Goal: Leave review/rating: Share an evaluation or opinion about a product, service, or content

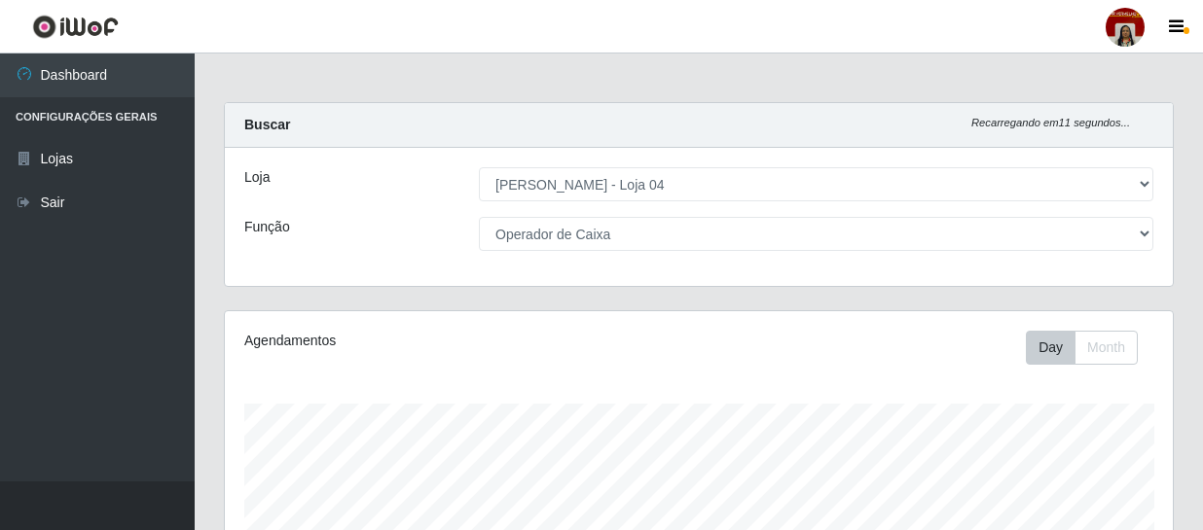
select select "251"
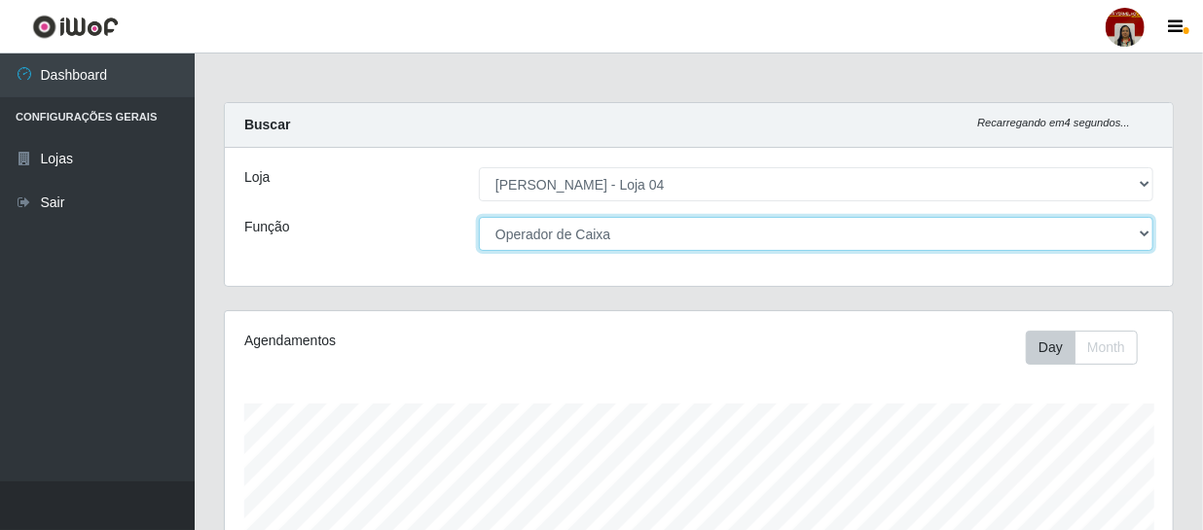
click at [626, 241] on select "[Selecione...] ASG ASG + ASG ++ Auxiliar de Depósito Auxiliar de Depósito + Aux…" at bounding box center [816, 234] width 674 height 34
click at [479, 217] on select "[Selecione...] ASG ASG + ASG ++ Auxiliar de Depósito Auxiliar de Depósito + Aux…" at bounding box center [816, 234] width 674 height 34
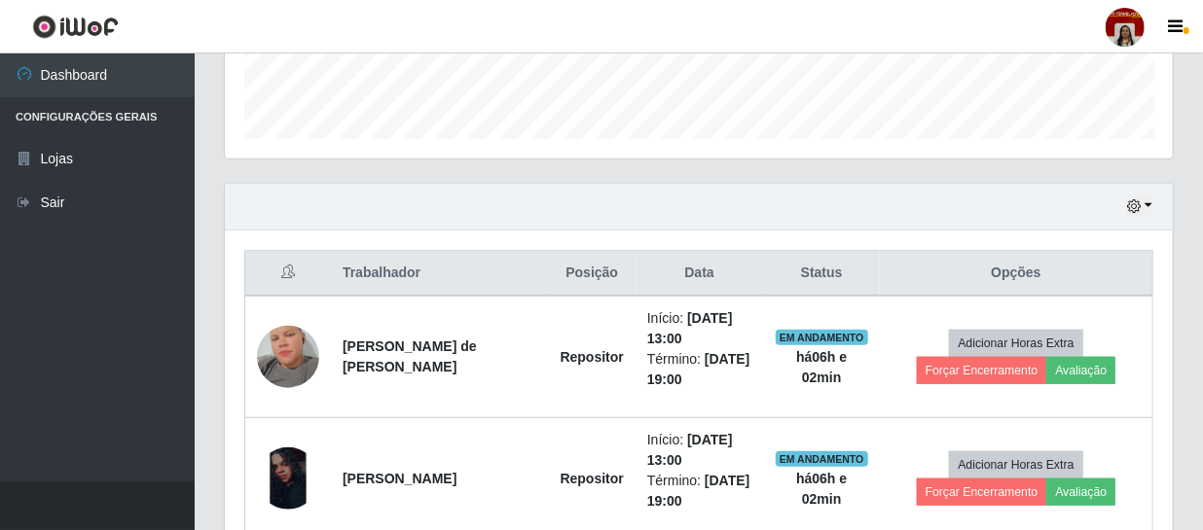
scroll to position [566, 0]
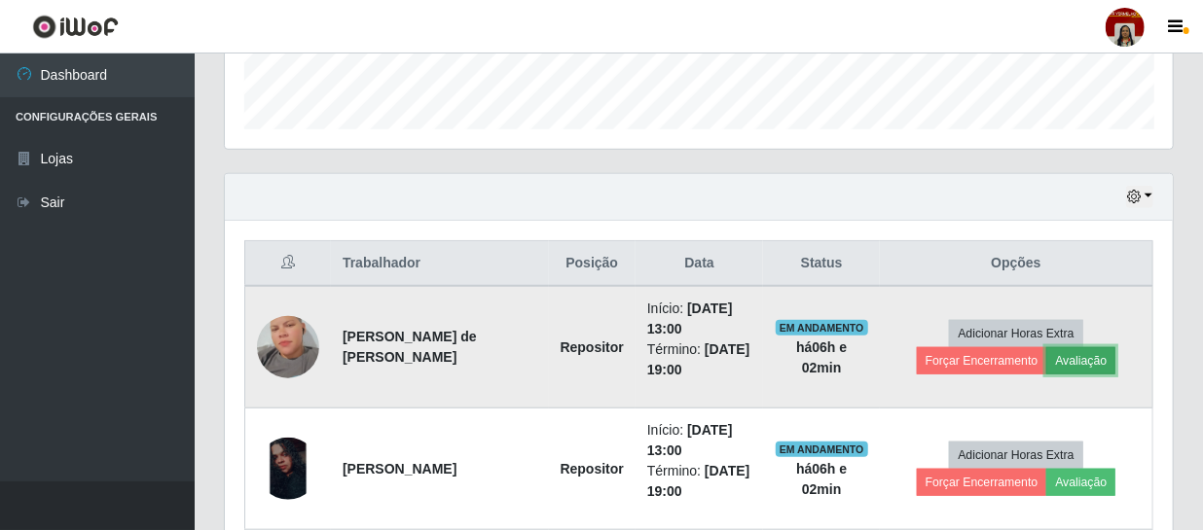
click at [1090, 360] on button "Avaliação" at bounding box center [1080, 360] width 69 height 27
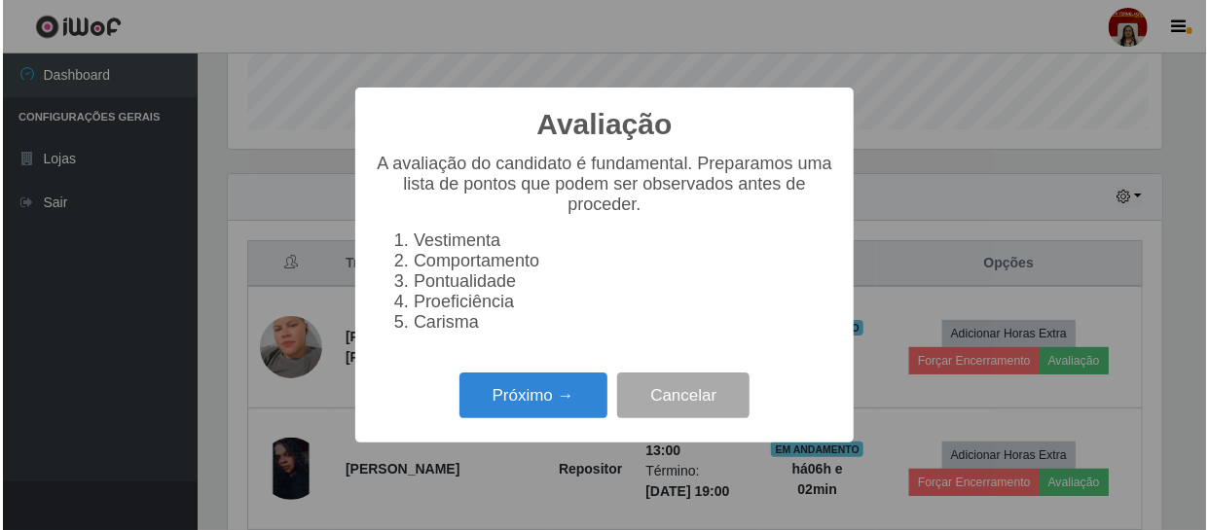
scroll to position [404, 939]
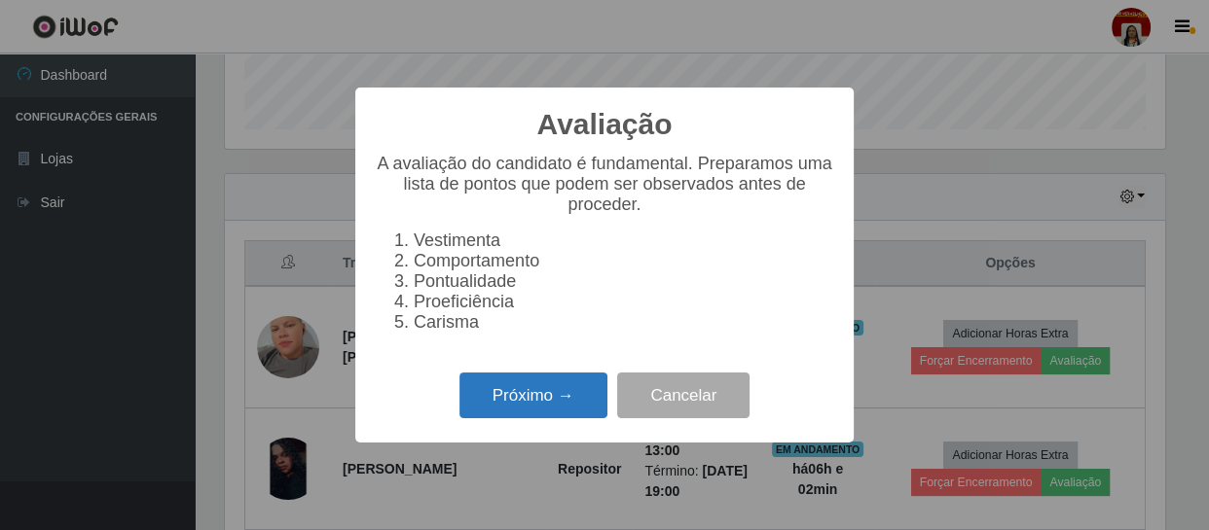
click at [528, 397] on button "Próximo →" at bounding box center [533, 396] width 148 height 46
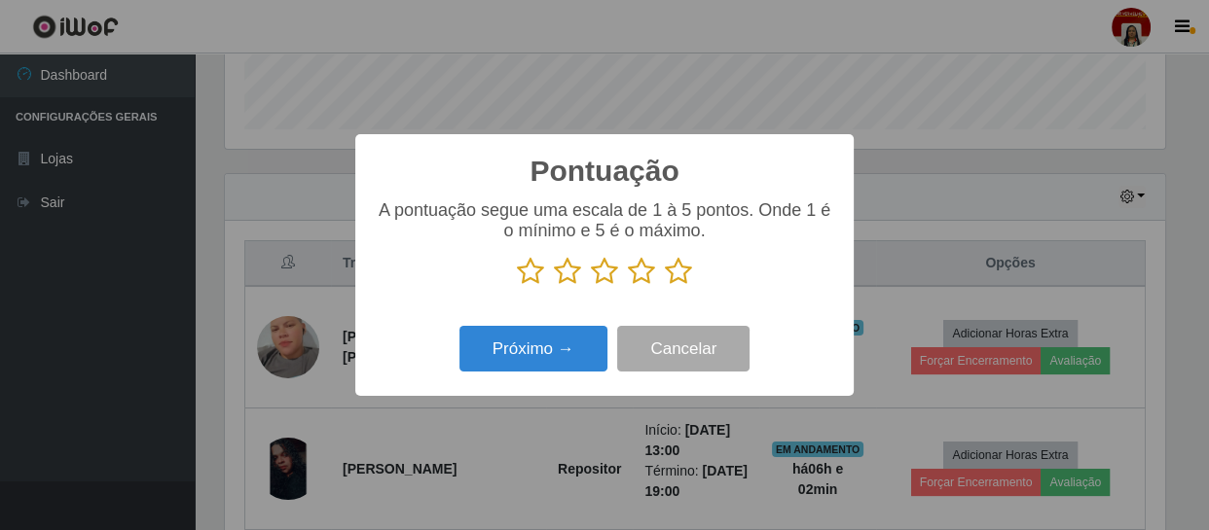
click at [684, 268] on icon at bounding box center [678, 271] width 27 height 29
click at [665, 286] on input "radio" at bounding box center [665, 286] width 0 height 0
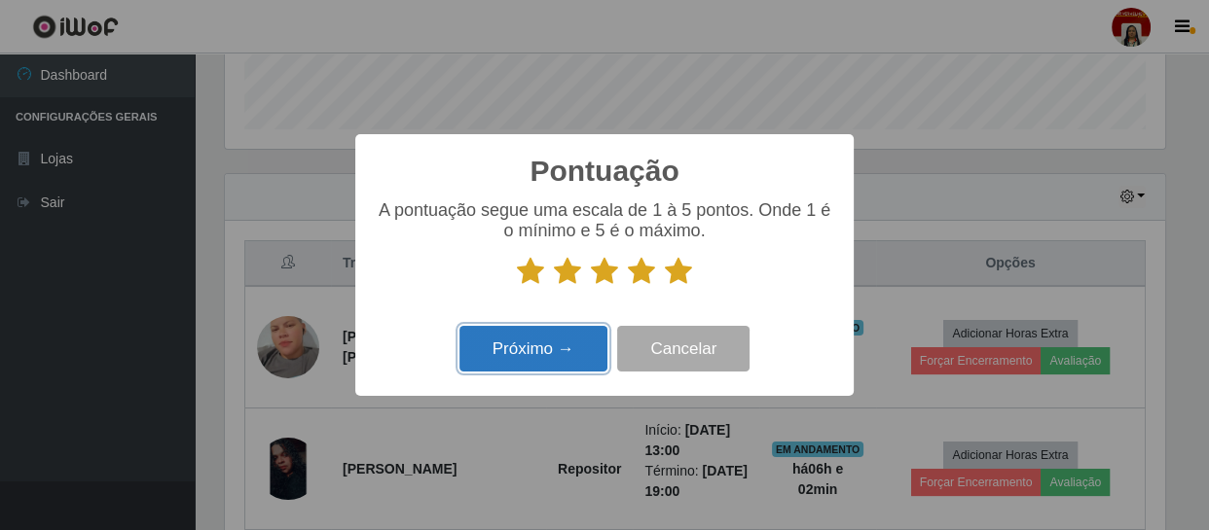
click at [558, 351] on button "Próximo →" at bounding box center [533, 349] width 148 height 46
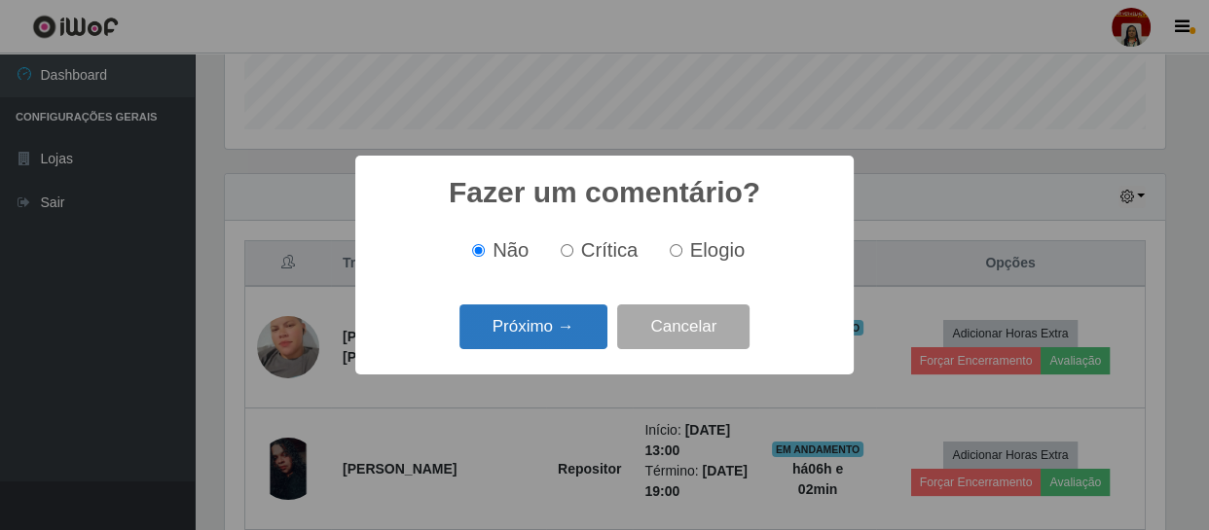
click at [588, 333] on button "Próximo →" at bounding box center [533, 328] width 148 height 46
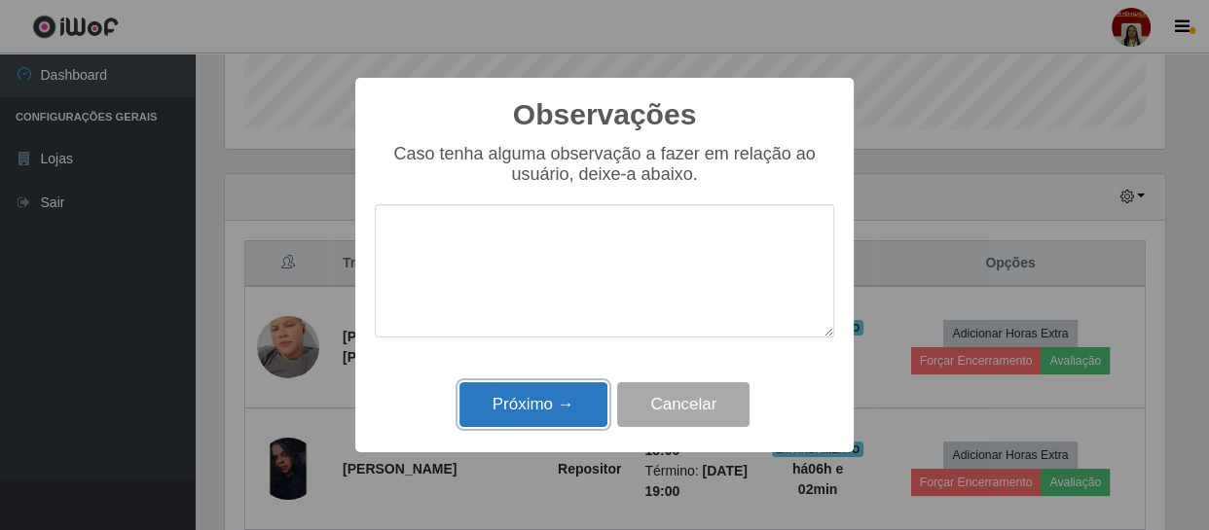
click at [575, 398] on button "Próximo →" at bounding box center [533, 405] width 148 height 46
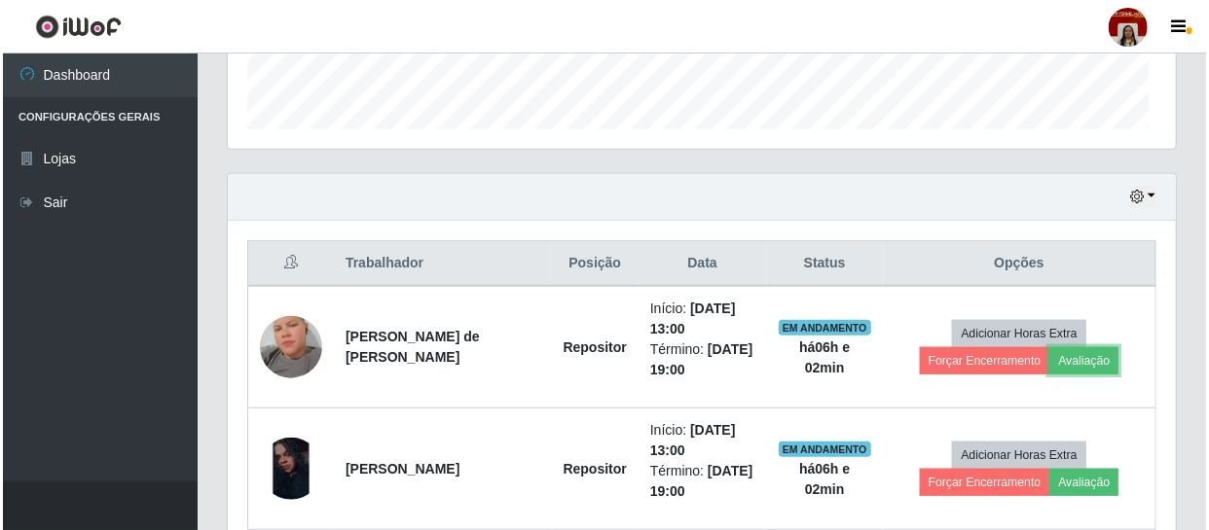
scroll to position [404, 948]
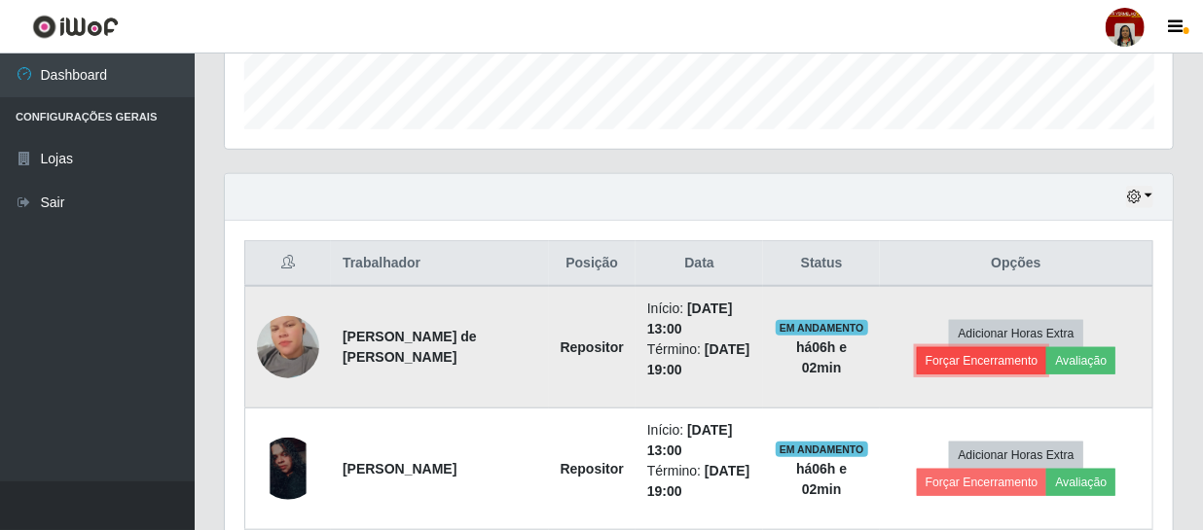
click at [963, 363] on button "Forçar Encerramento" at bounding box center [982, 360] width 130 height 27
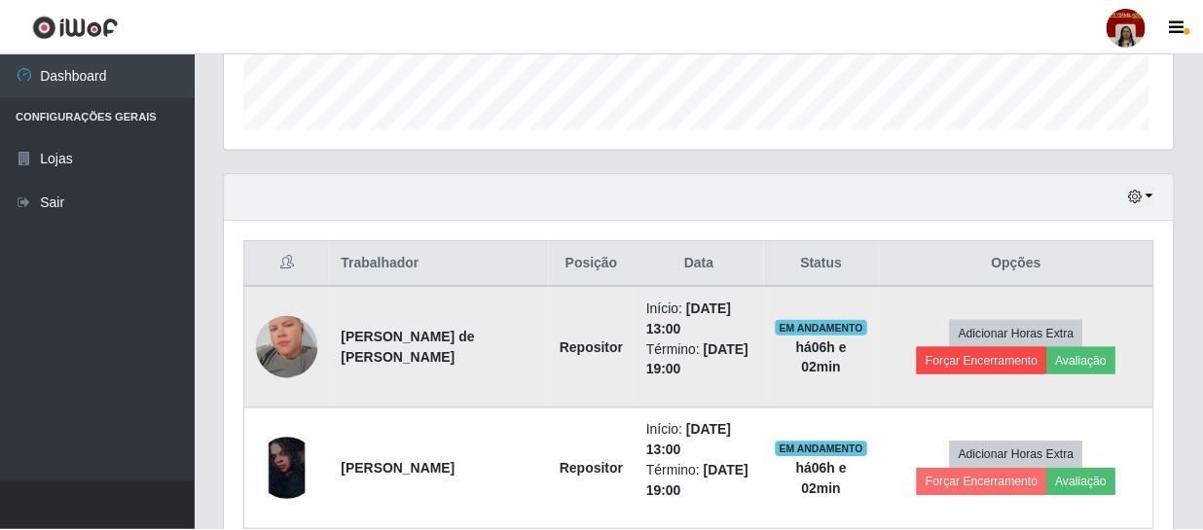
scroll to position [404, 939]
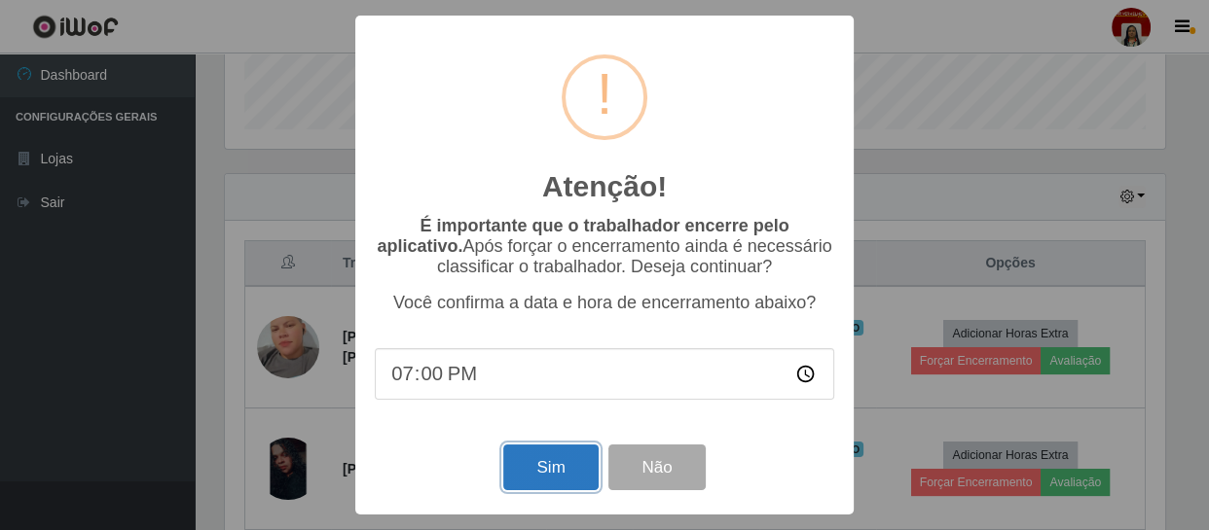
click at [569, 460] on button "Sim" at bounding box center [550, 468] width 94 height 46
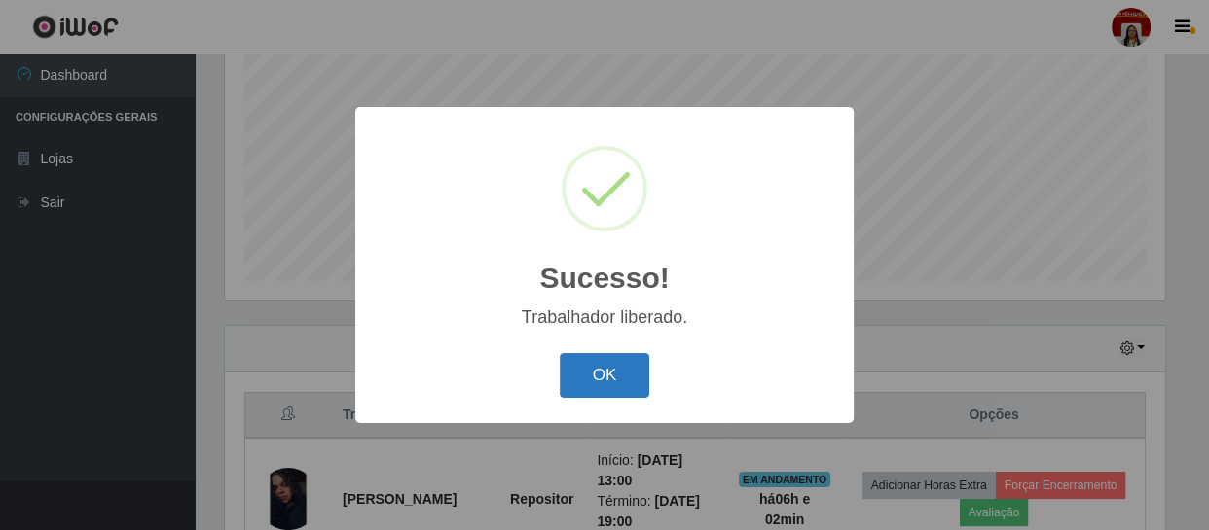
click at [594, 383] on button "OK" at bounding box center [605, 376] width 91 height 46
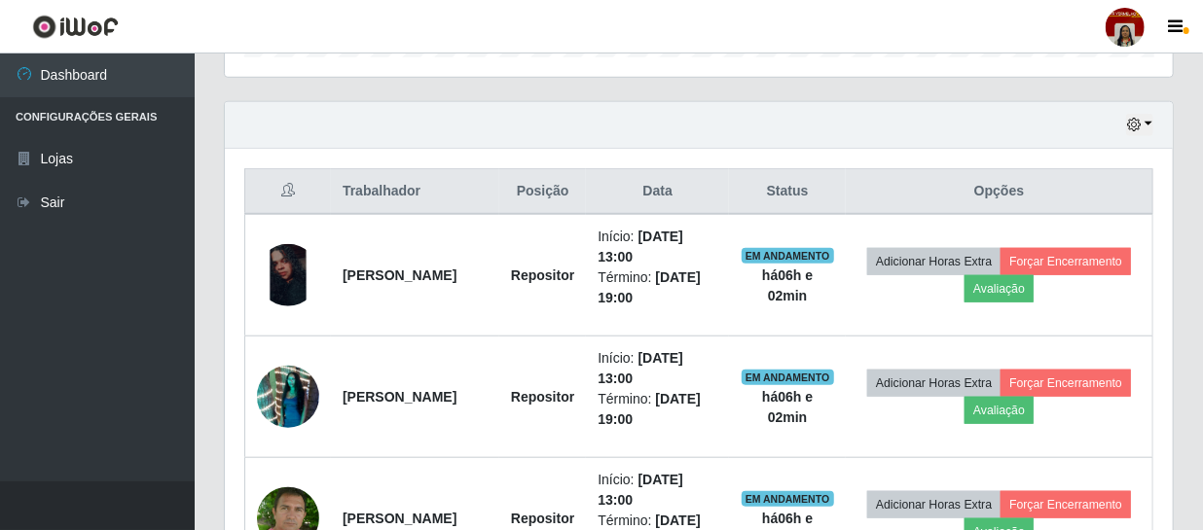
scroll to position [704, 0]
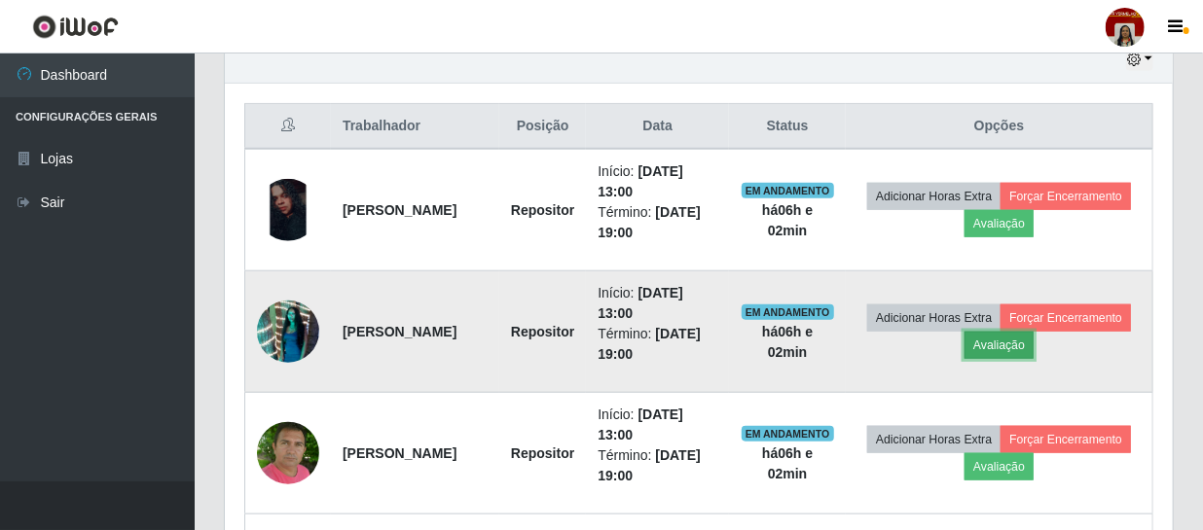
click at [1034, 341] on button "Avaliação" at bounding box center [998, 345] width 69 height 27
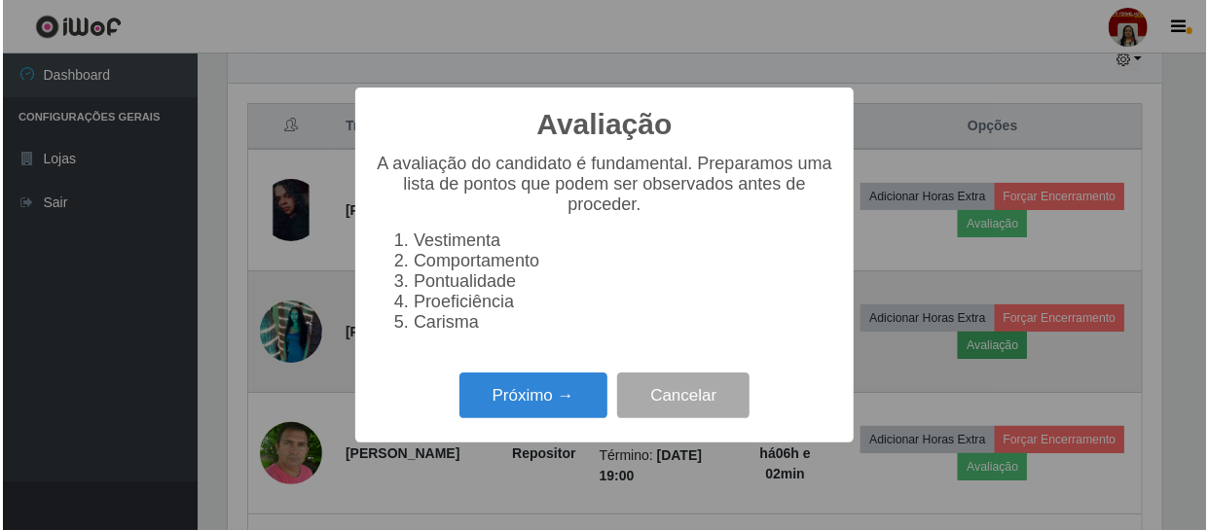
scroll to position [404, 939]
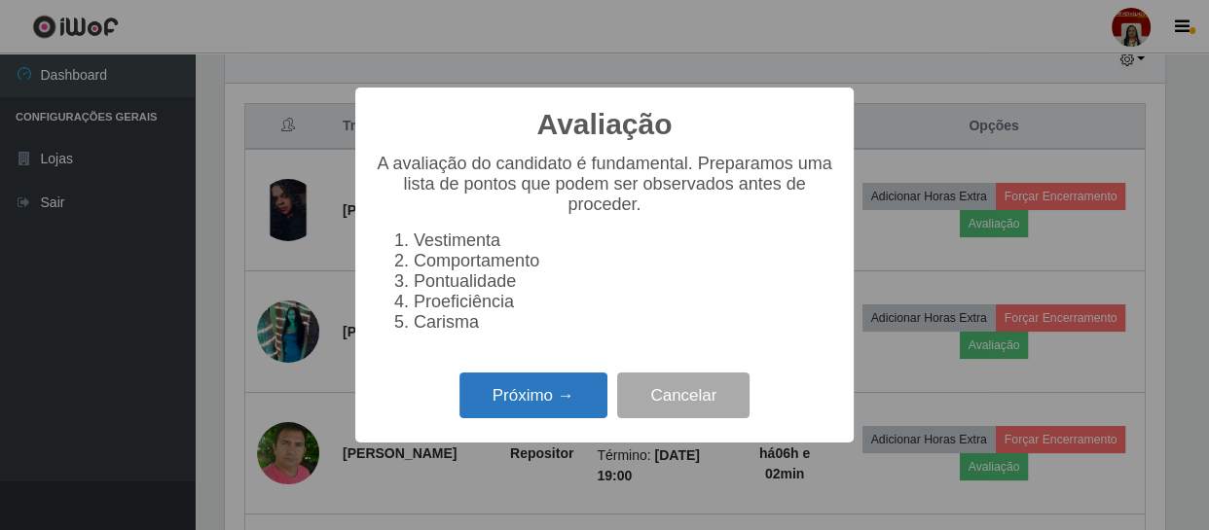
click at [545, 395] on button "Próximo →" at bounding box center [533, 396] width 148 height 46
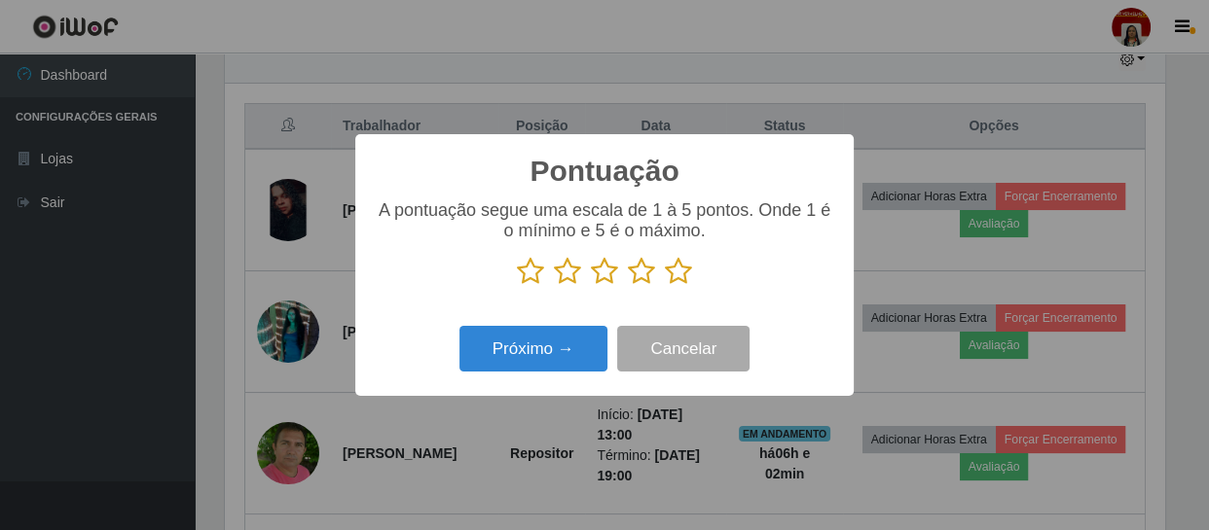
click at [675, 278] on icon at bounding box center [678, 271] width 27 height 29
click at [665, 286] on input "radio" at bounding box center [665, 286] width 0 height 0
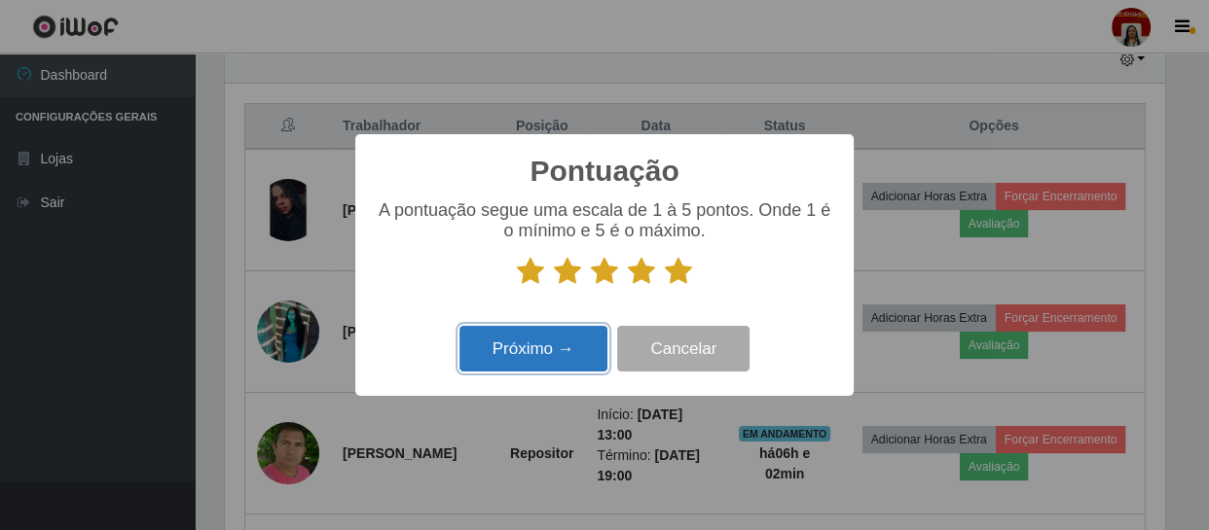
click at [565, 346] on button "Próximo →" at bounding box center [533, 349] width 148 height 46
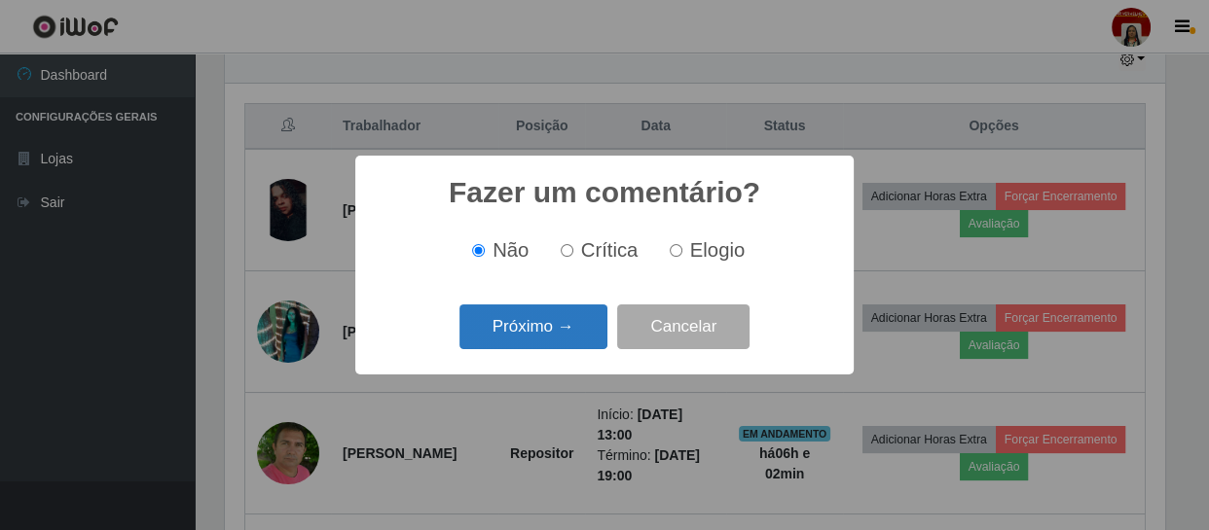
click at [570, 338] on button "Próximo →" at bounding box center [533, 328] width 148 height 46
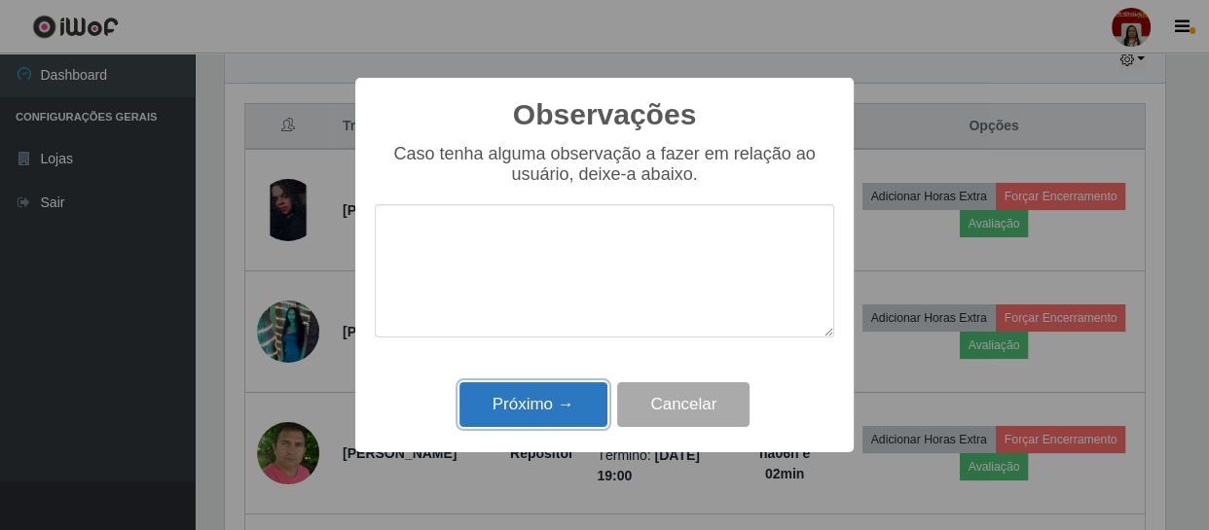
click at [568, 399] on button "Próximo →" at bounding box center [533, 405] width 148 height 46
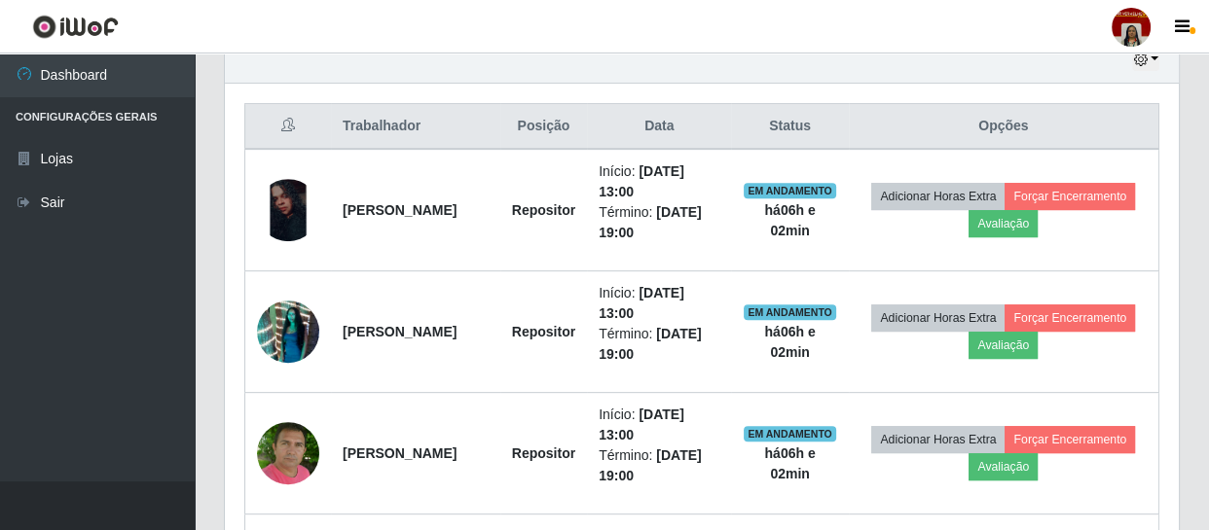
scroll to position [404, 948]
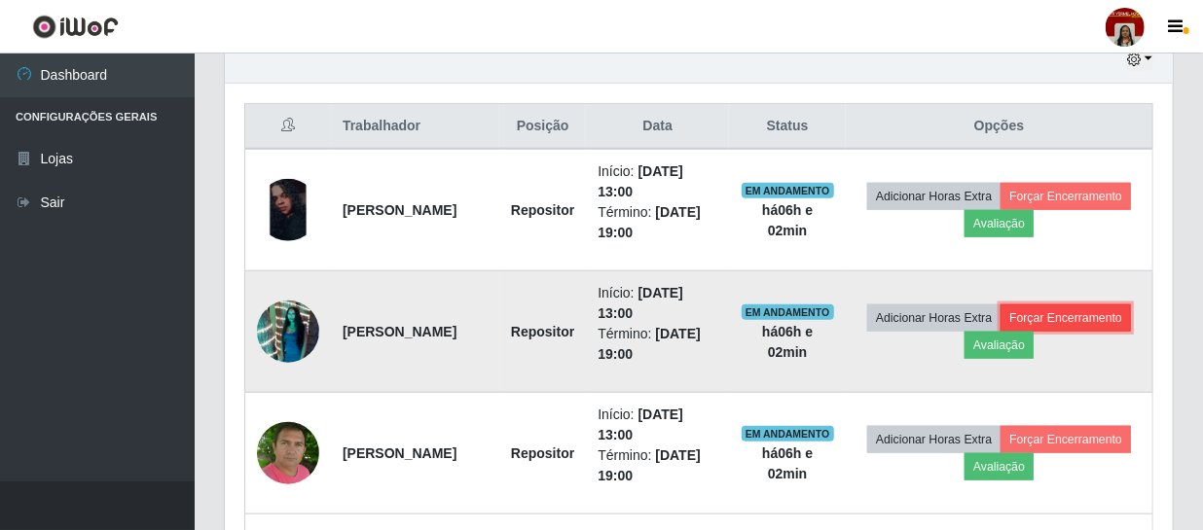
click at [1001, 332] on button "Forçar Encerramento" at bounding box center [1066, 318] width 130 height 27
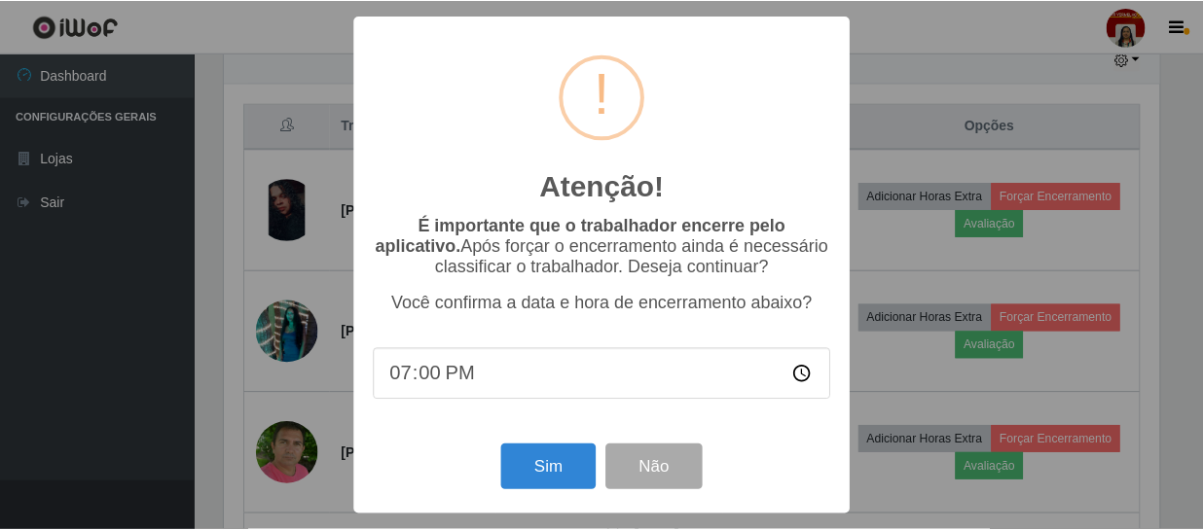
scroll to position [404, 939]
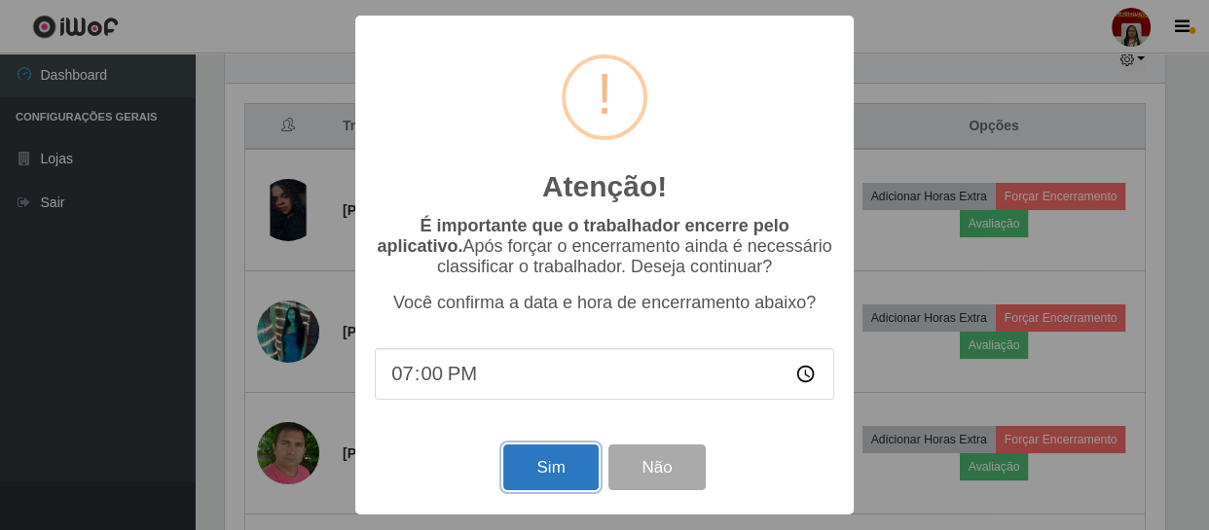
click at [584, 466] on button "Sim" at bounding box center [550, 468] width 94 height 46
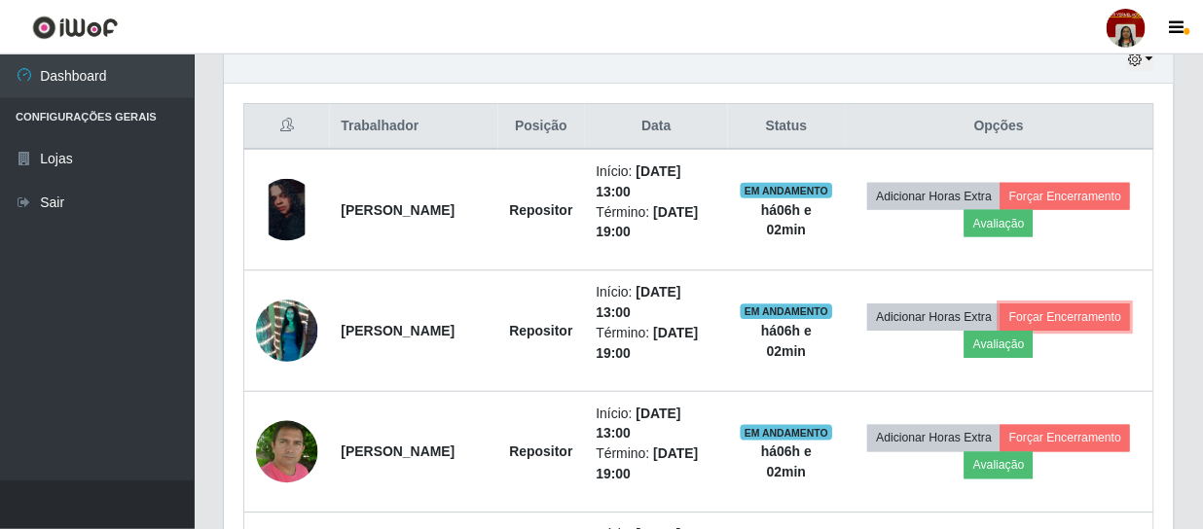
scroll to position [0, 0]
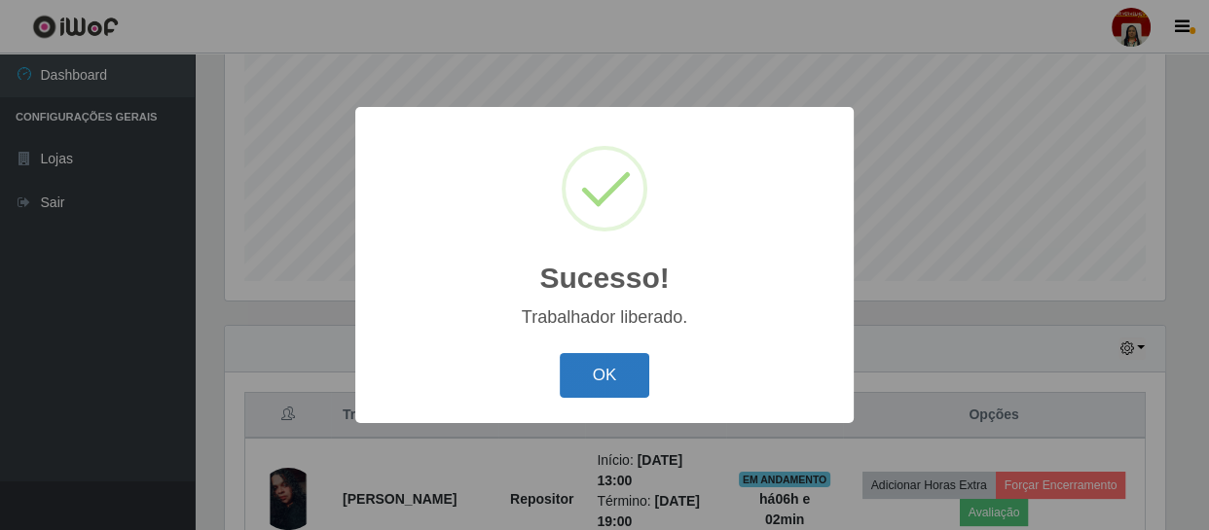
click at [603, 383] on button "OK" at bounding box center [605, 376] width 91 height 46
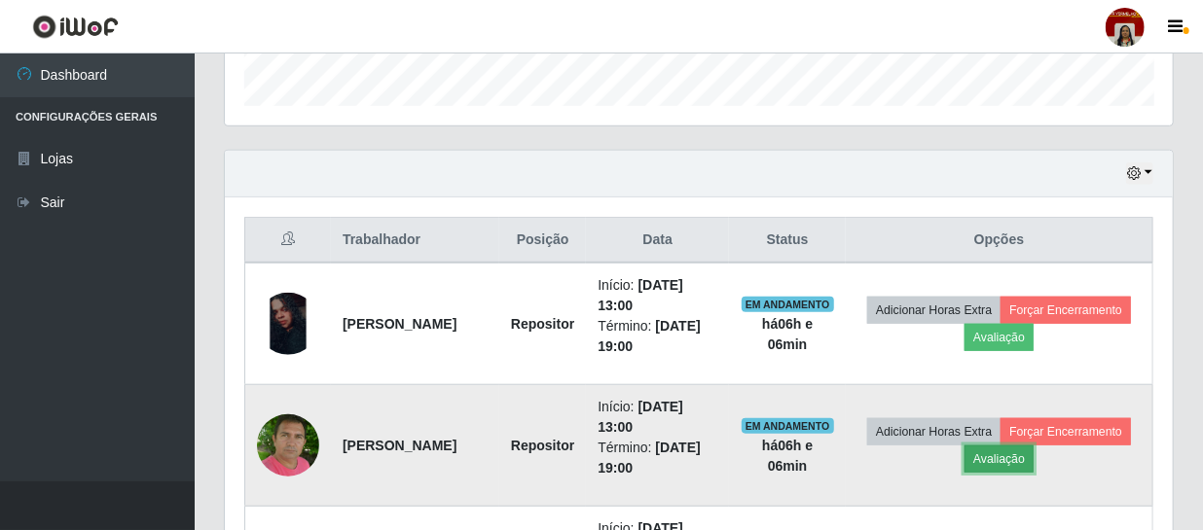
click at [1034, 461] on button "Avaliação" at bounding box center [998, 459] width 69 height 27
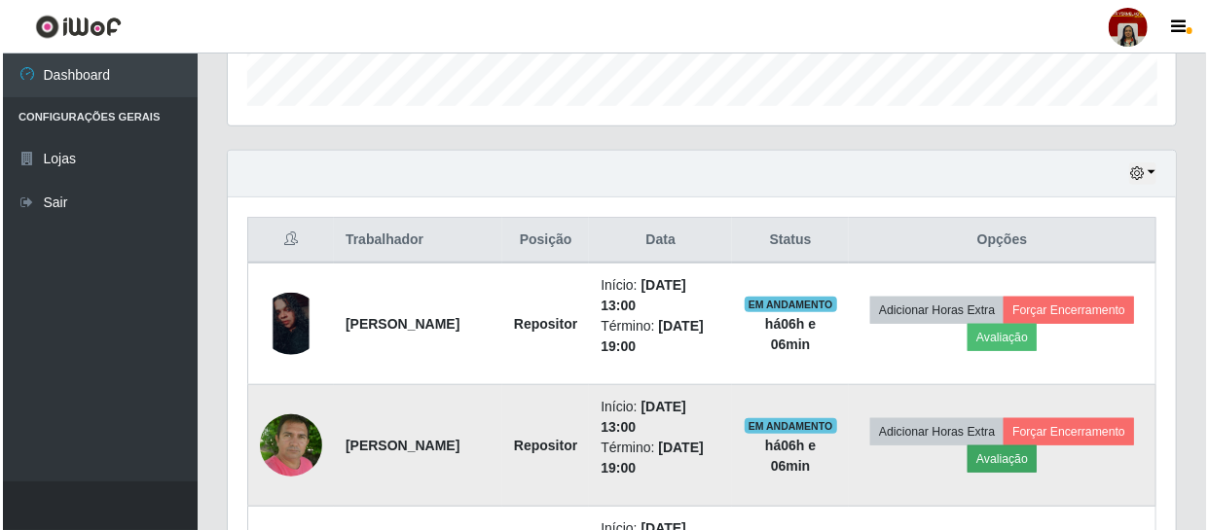
scroll to position [404, 939]
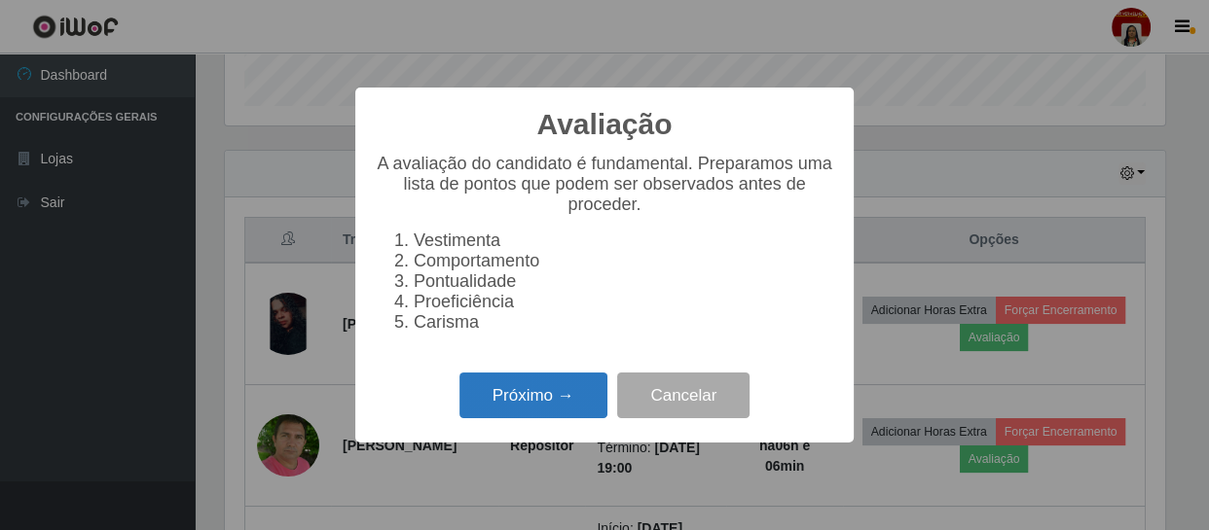
click at [560, 397] on button "Próximo →" at bounding box center [533, 396] width 148 height 46
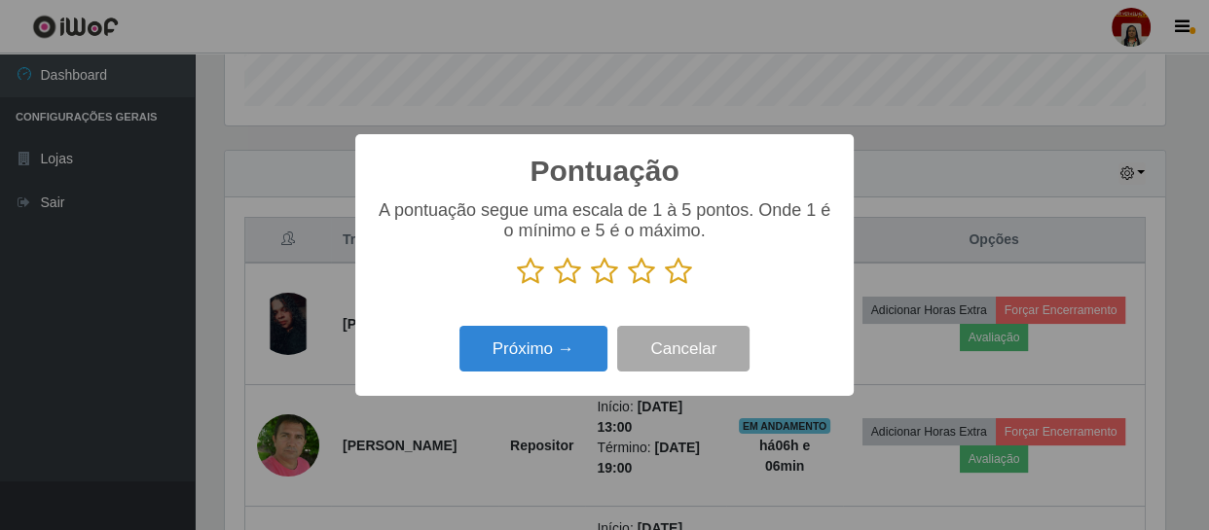
scroll to position [972855, 972318]
click at [680, 273] on icon at bounding box center [678, 271] width 27 height 29
click at [665, 286] on input "radio" at bounding box center [665, 286] width 0 height 0
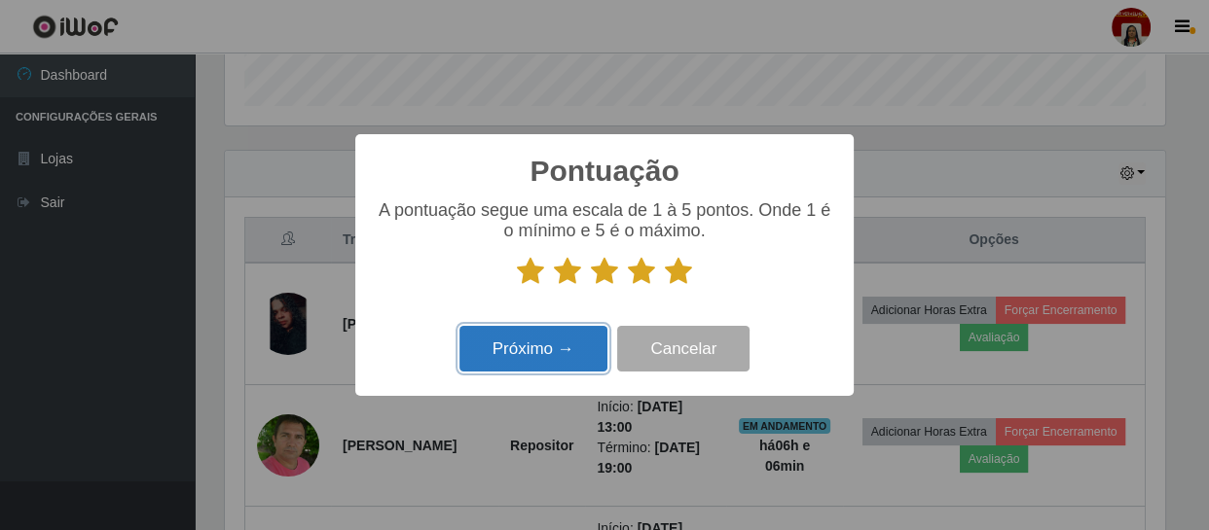
click at [555, 339] on button "Próximo →" at bounding box center [533, 349] width 148 height 46
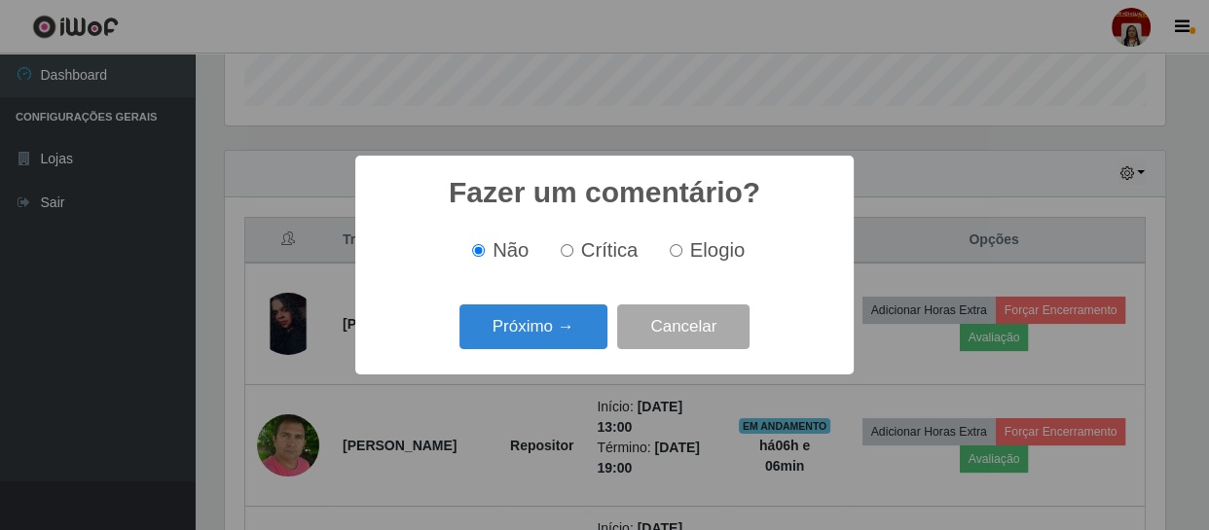
click at [555, 339] on button "Próximo →" at bounding box center [533, 328] width 148 height 46
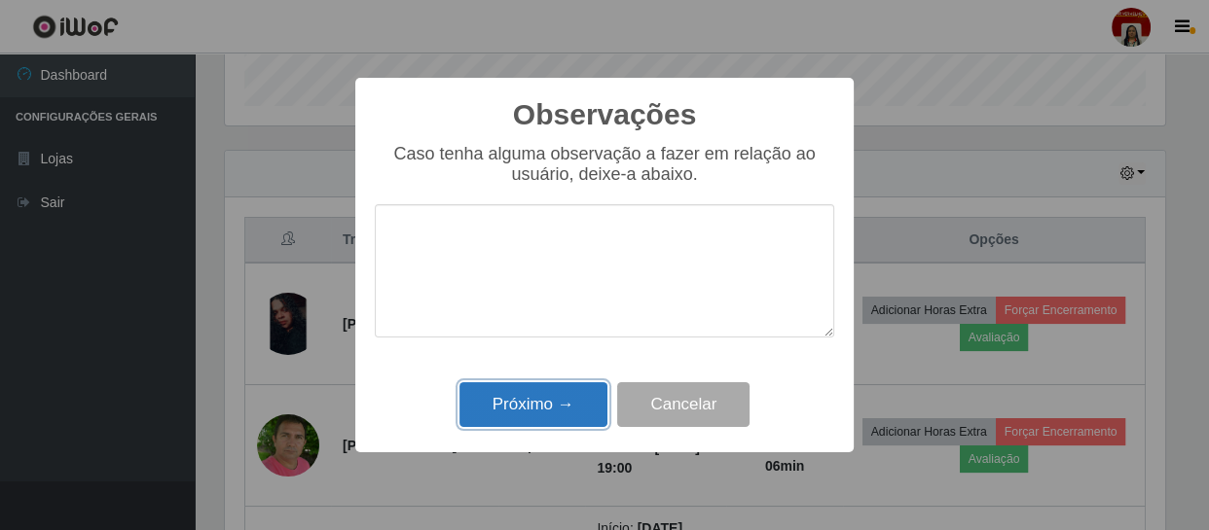
click at [565, 400] on button "Próximo →" at bounding box center [533, 405] width 148 height 46
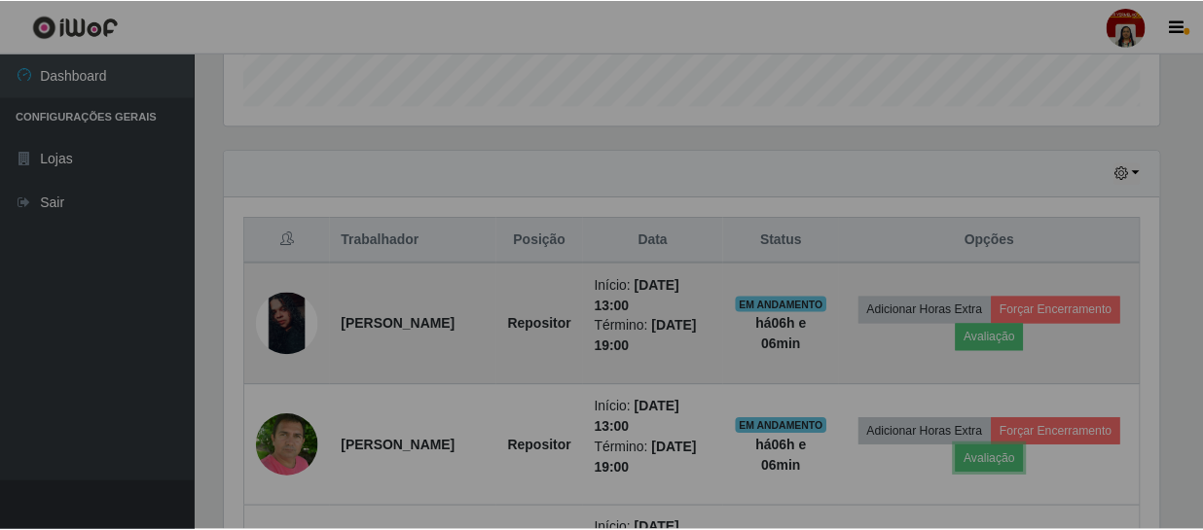
scroll to position [404, 948]
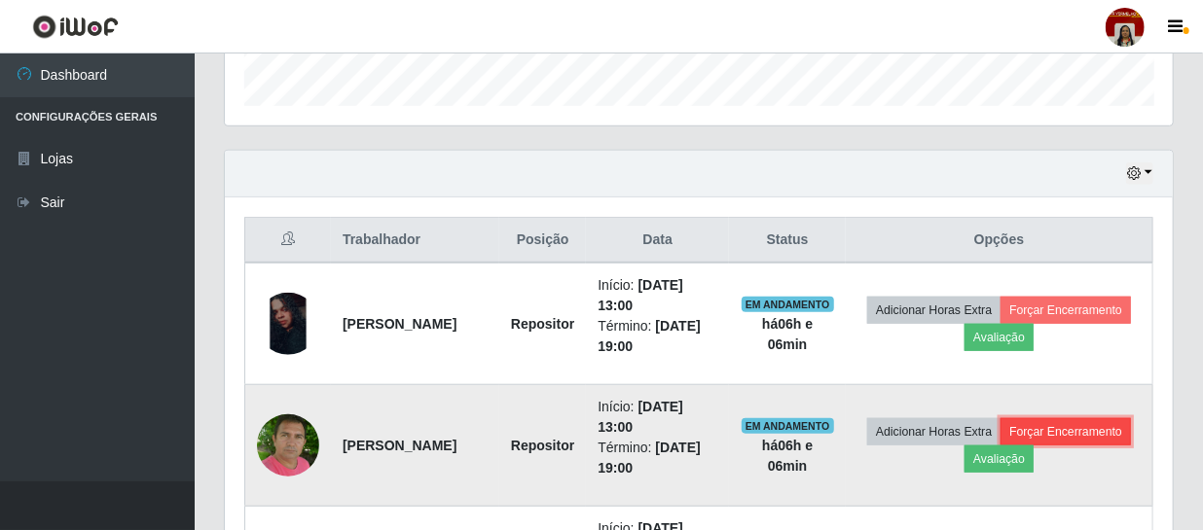
click at [1001, 446] on button "Forçar Encerramento" at bounding box center [1066, 432] width 130 height 27
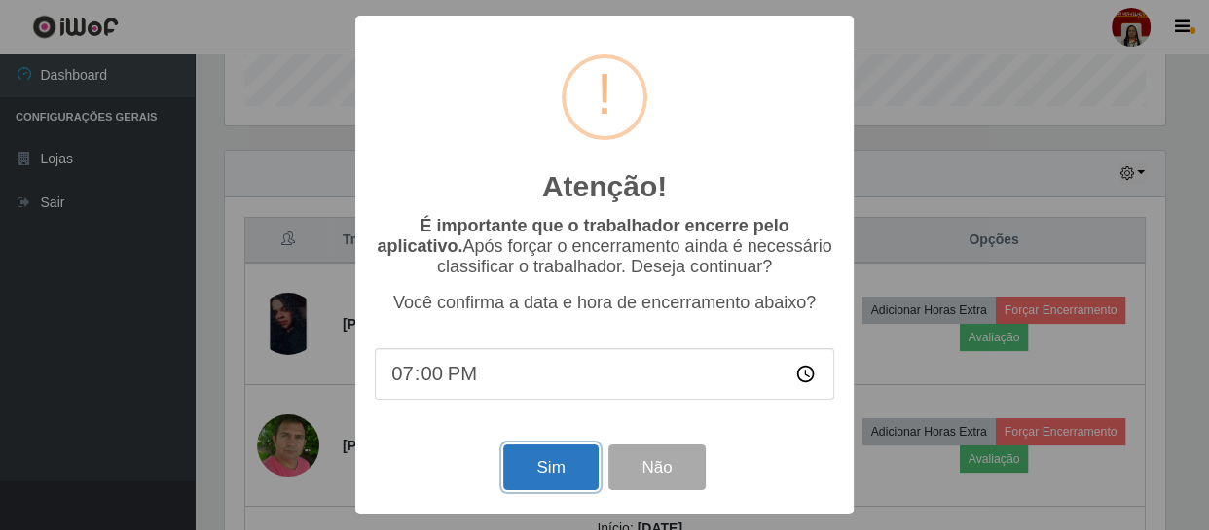
click at [551, 472] on button "Sim" at bounding box center [550, 468] width 94 height 46
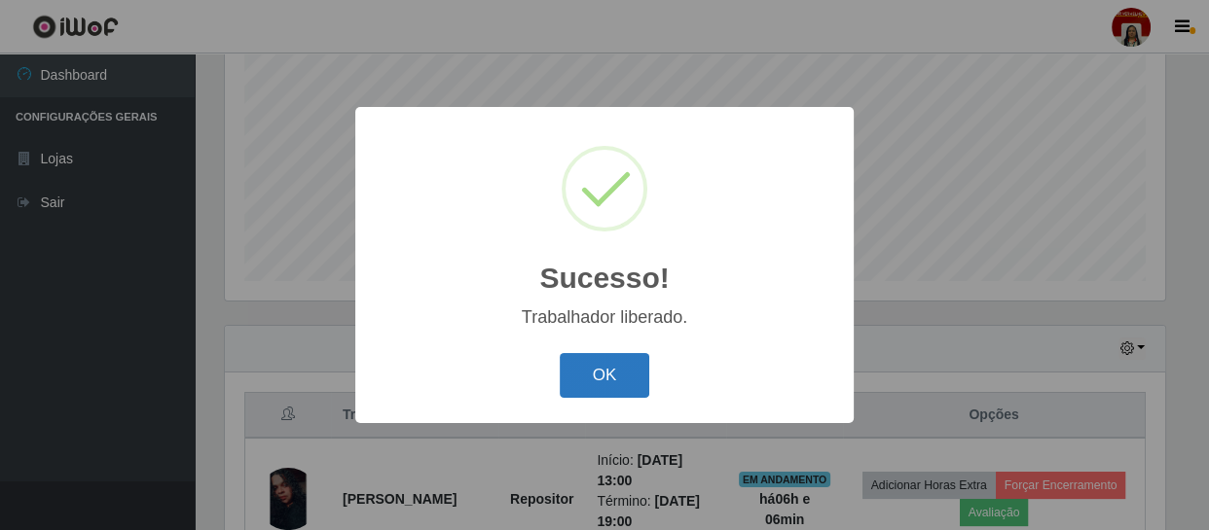
click at [583, 379] on button "OK" at bounding box center [605, 376] width 91 height 46
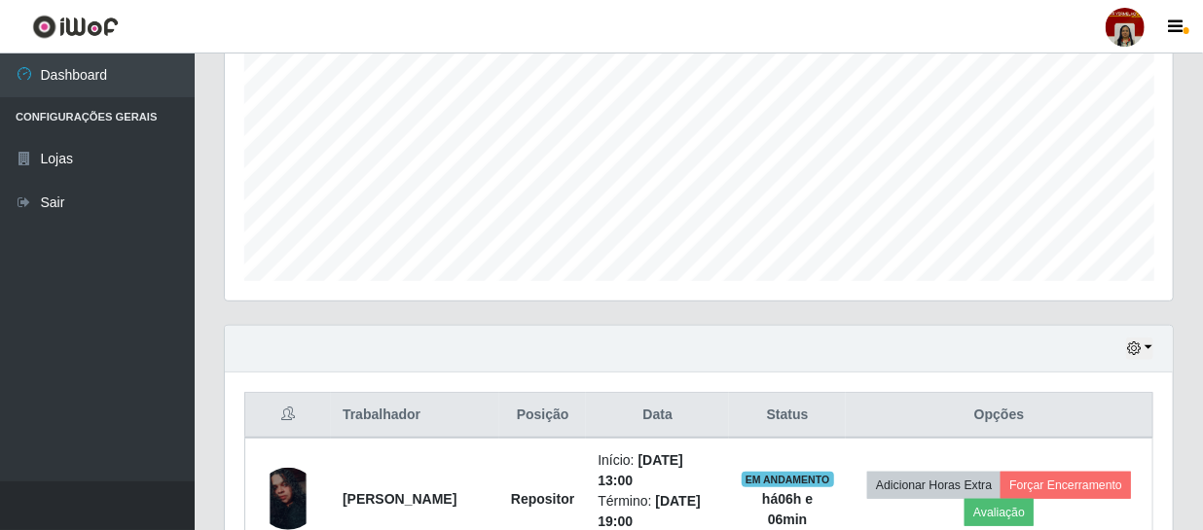
scroll to position [608, 0]
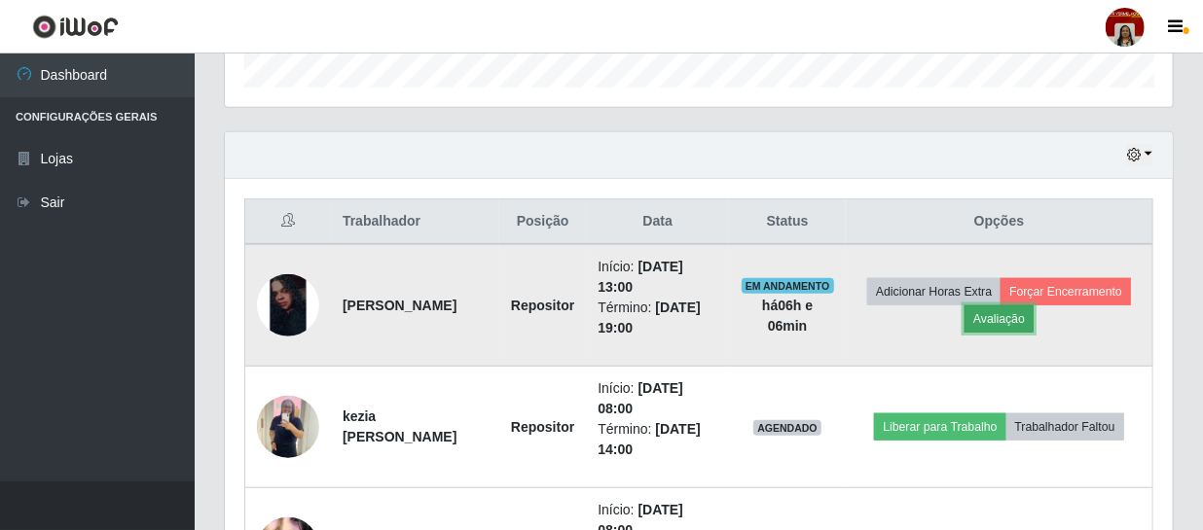
click at [1034, 315] on button "Avaliação" at bounding box center [998, 319] width 69 height 27
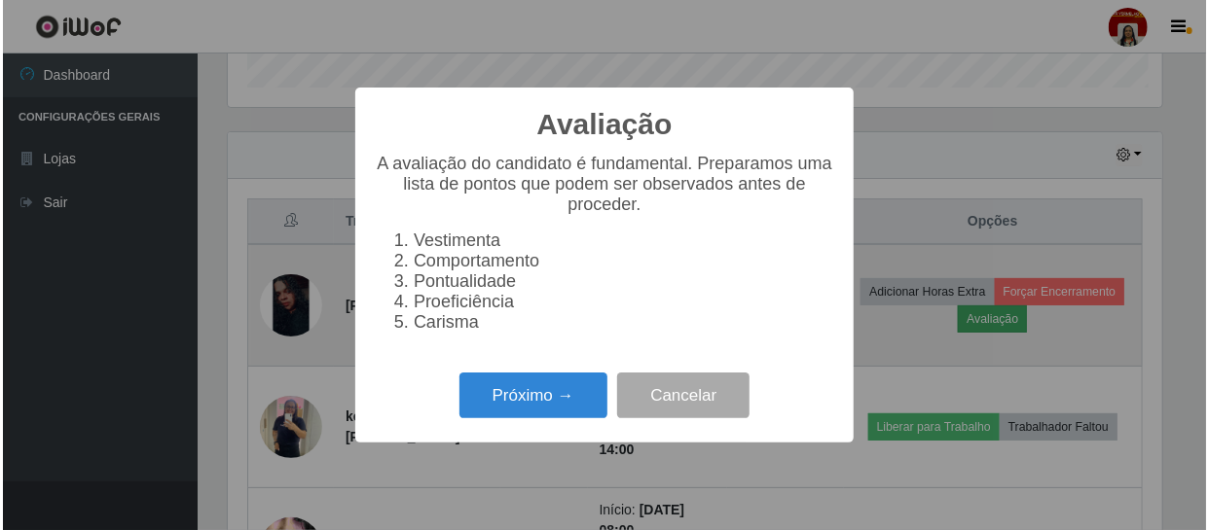
scroll to position [404, 939]
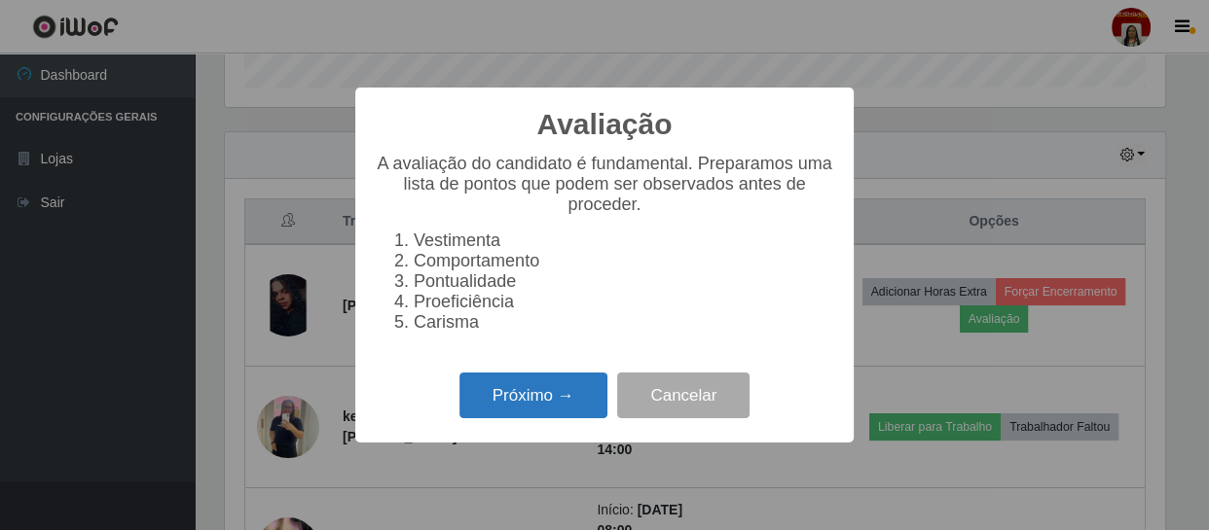
click at [557, 408] on button "Próximo →" at bounding box center [533, 396] width 148 height 46
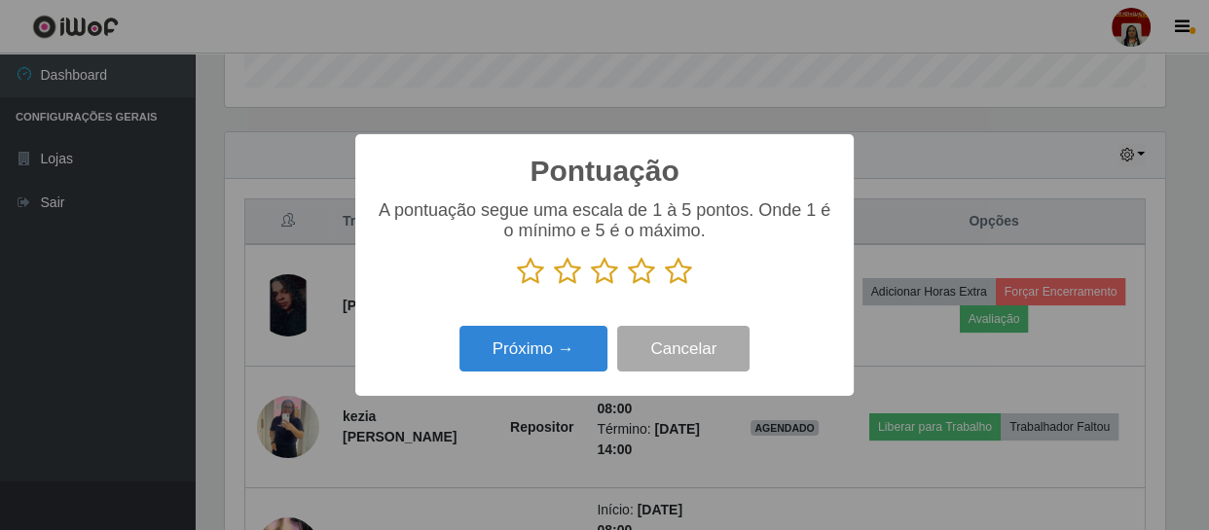
scroll to position [972855, 972318]
click at [558, 365] on button "Próximo →" at bounding box center [533, 349] width 148 height 46
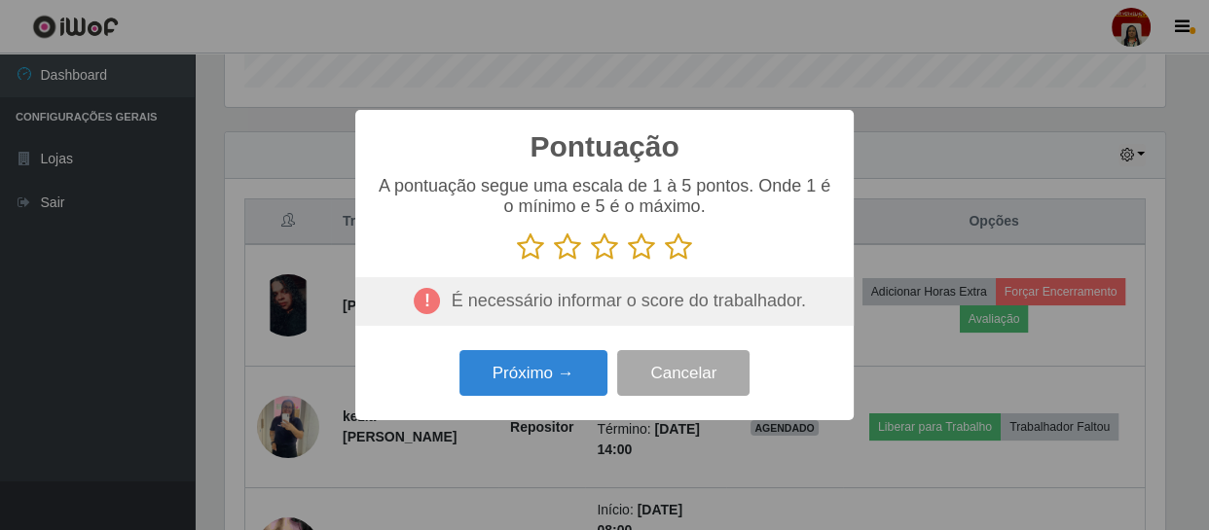
click at [686, 238] on icon at bounding box center [678, 247] width 27 height 29
click at [665, 262] on input "radio" at bounding box center [665, 262] width 0 height 0
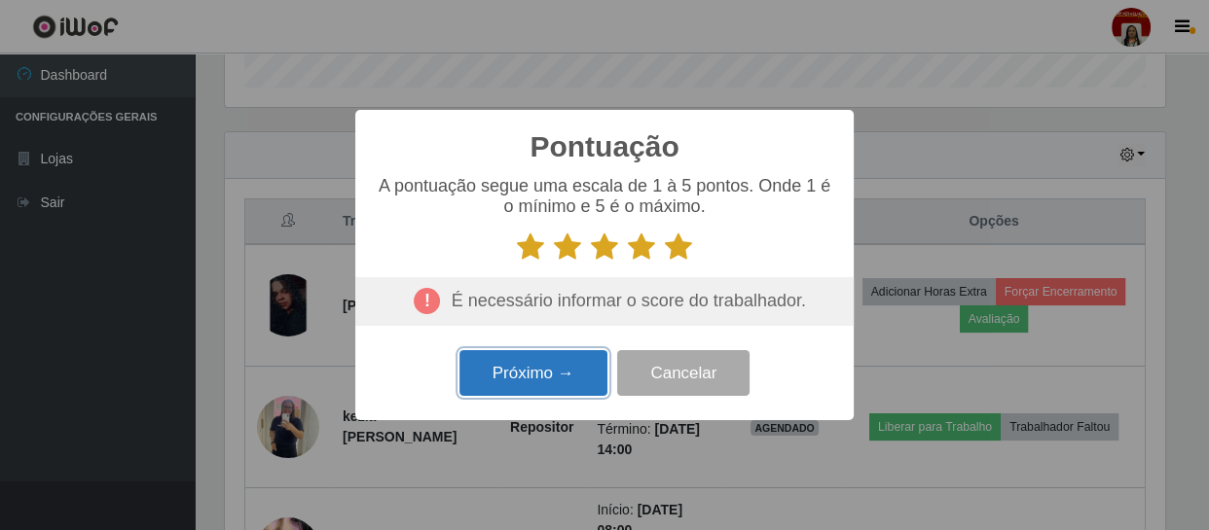
click at [528, 368] on button "Próximo →" at bounding box center [533, 373] width 148 height 46
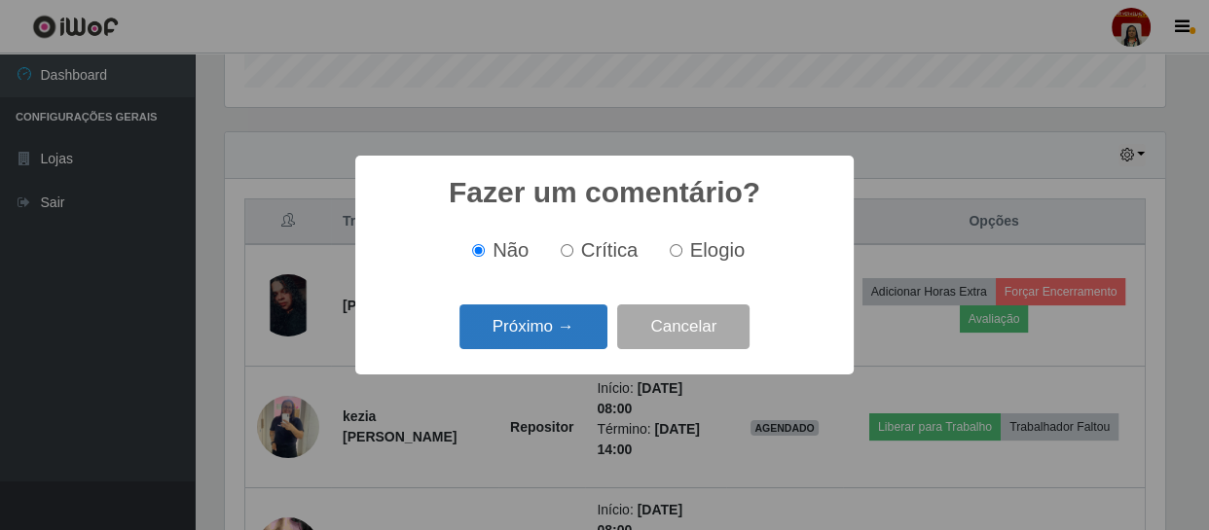
click at [544, 332] on button "Próximo →" at bounding box center [533, 328] width 148 height 46
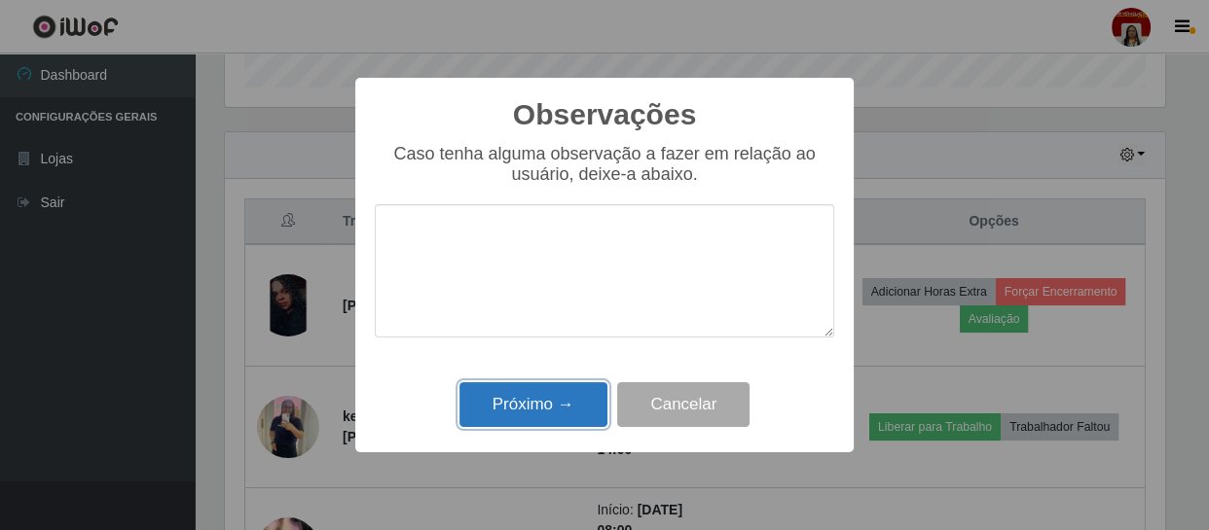
click at [553, 399] on button "Próximo →" at bounding box center [533, 405] width 148 height 46
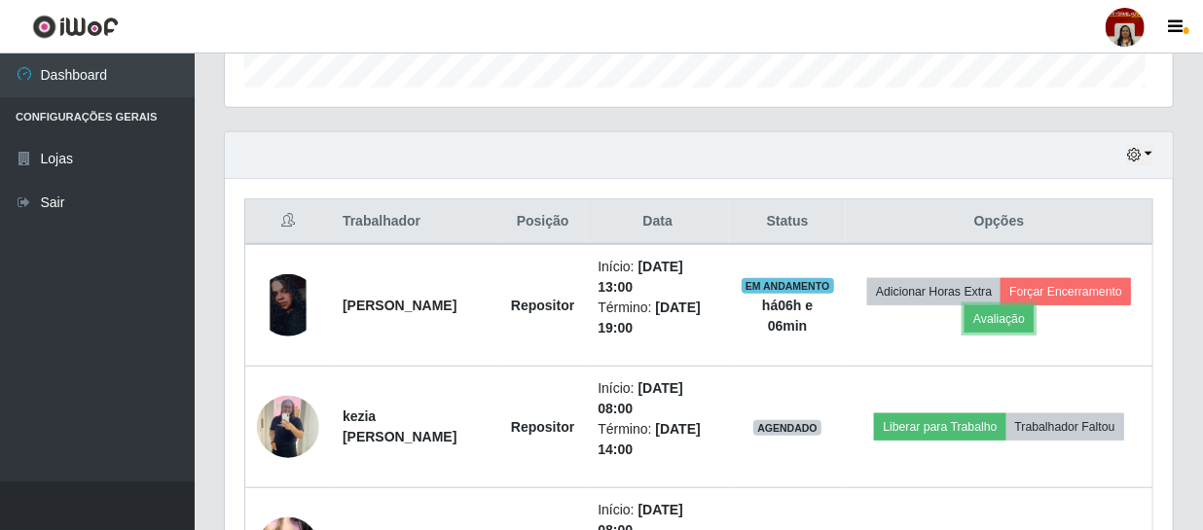
scroll to position [404, 948]
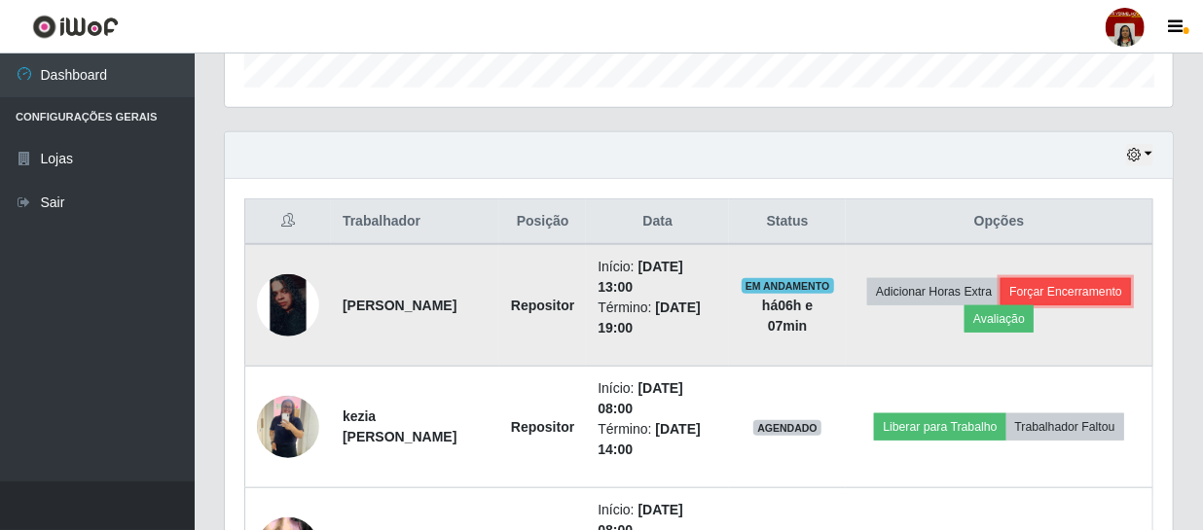
click at [1001, 306] on button "Forçar Encerramento" at bounding box center [1066, 291] width 130 height 27
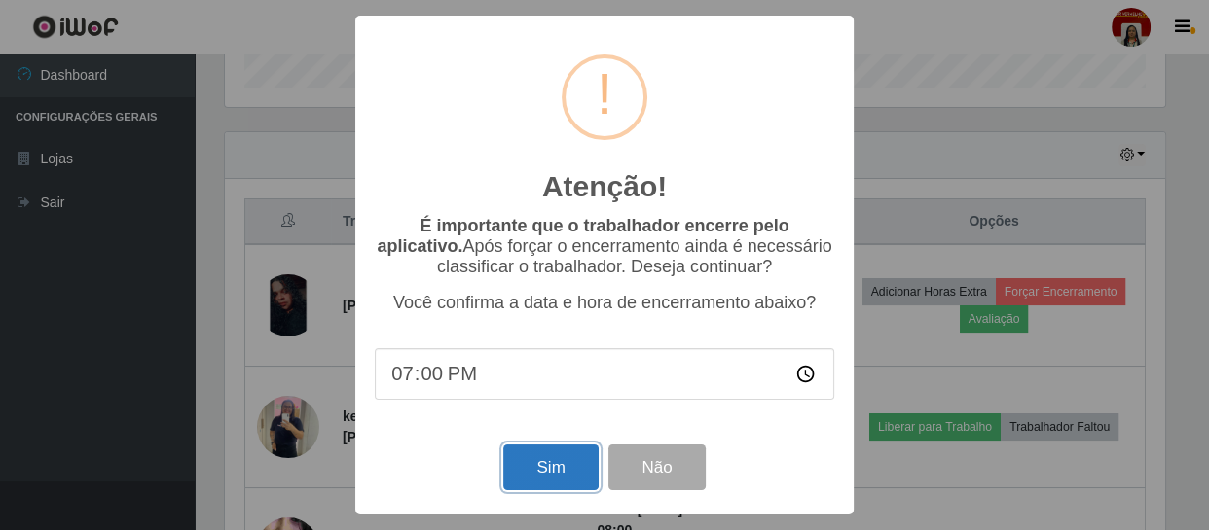
click at [569, 463] on button "Sim" at bounding box center [550, 468] width 94 height 46
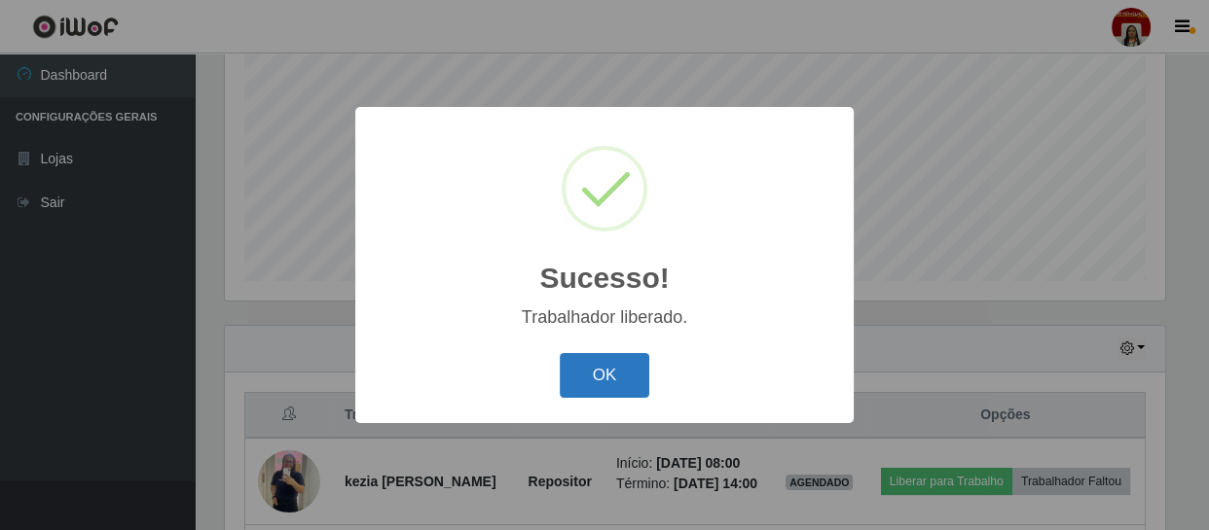
click at [603, 366] on button "OK" at bounding box center [605, 376] width 91 height 46
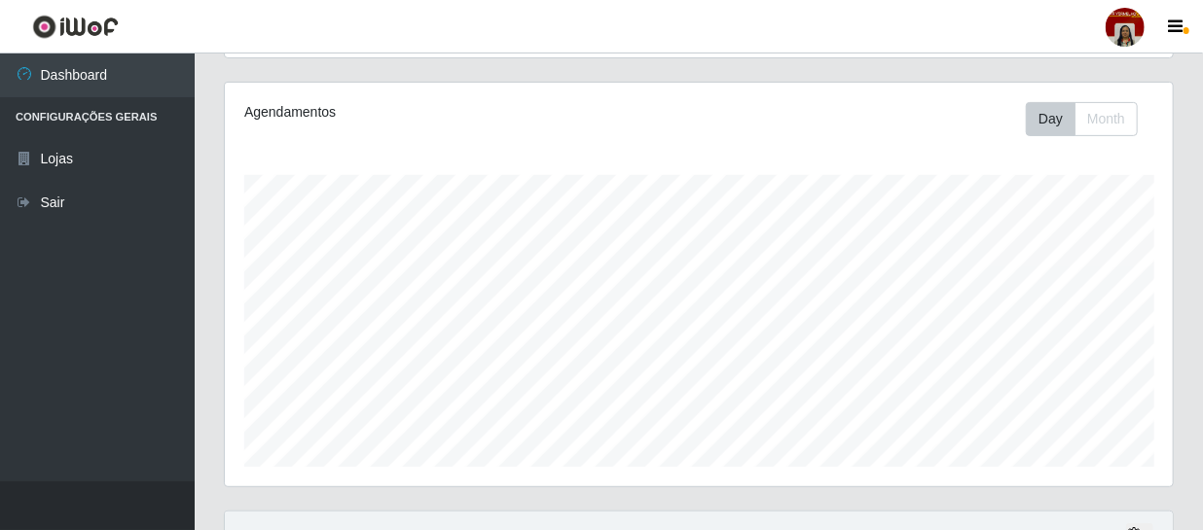
scroll to position [0, 0]
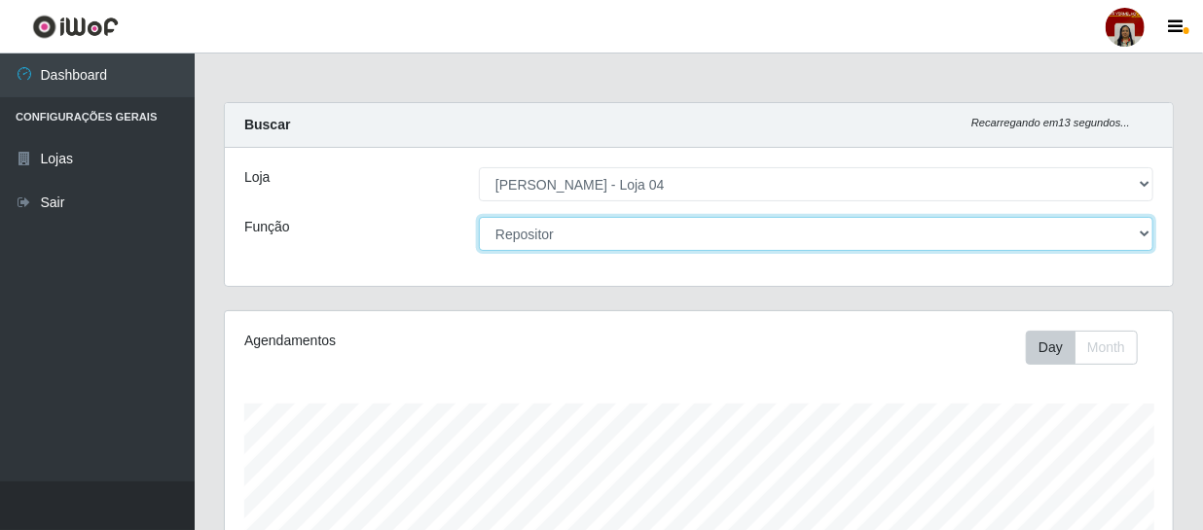
click at [1142, 233] on select "[Selecione...] ASG ASG + ASG ++ Auxiliar de Depósito Auxiliar de Depósito + Aux…" at bounding box center [816, 234] width 674 height 34
select select "22"
click at [479, 217] on select "[Selecione...] ASG ASG + ASG ++ Auxiliar de Depósito Auxiliar de Depósito + Aux…" at bounding box center [816, 234] width 674 height 34
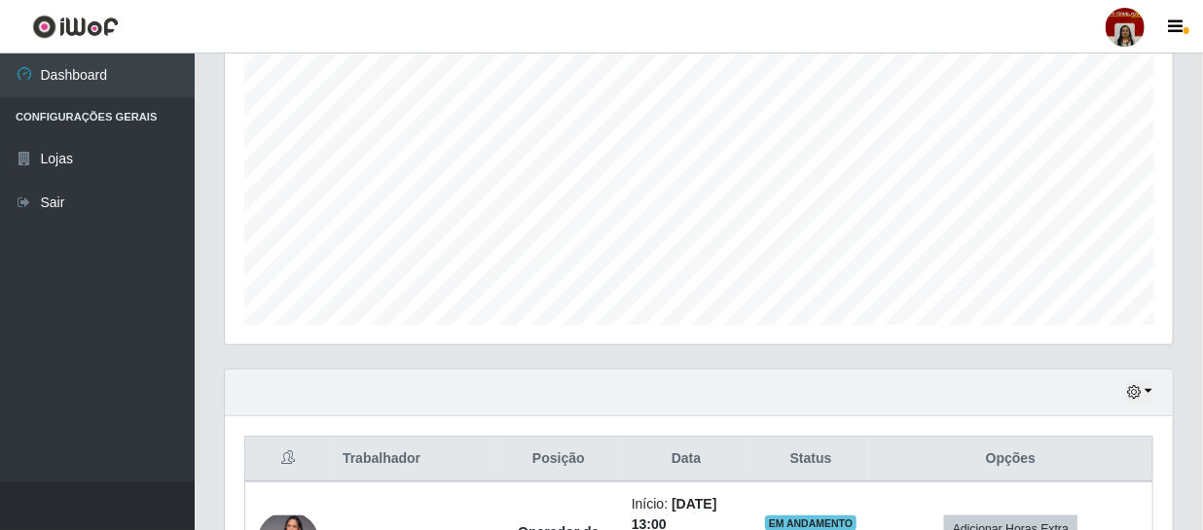
scroll to position [530, 0]
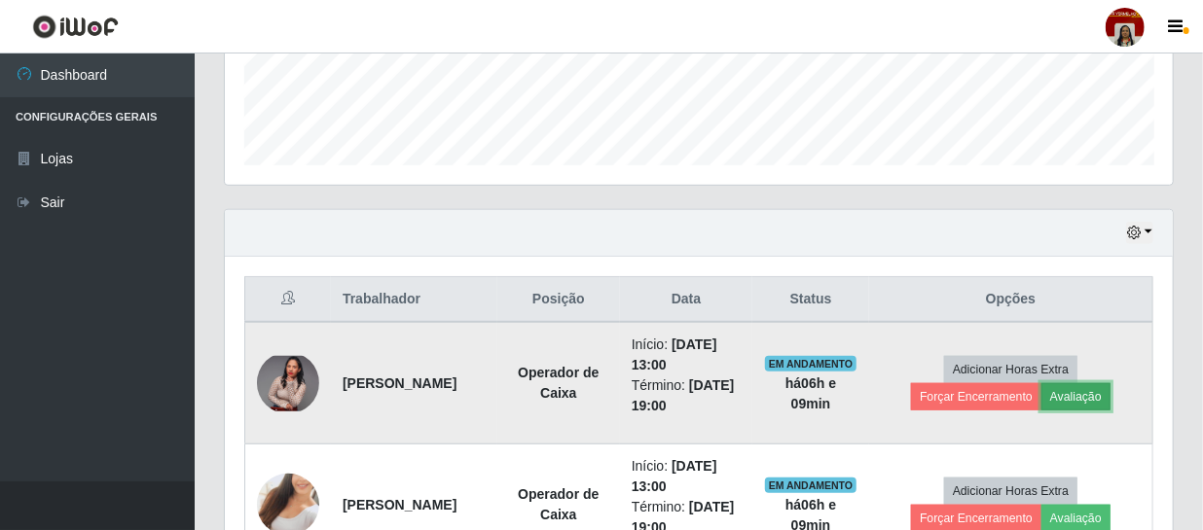
click at [1091, 388] on button "Avaliação" at bounding box center [1075, 396] width 69 height 27
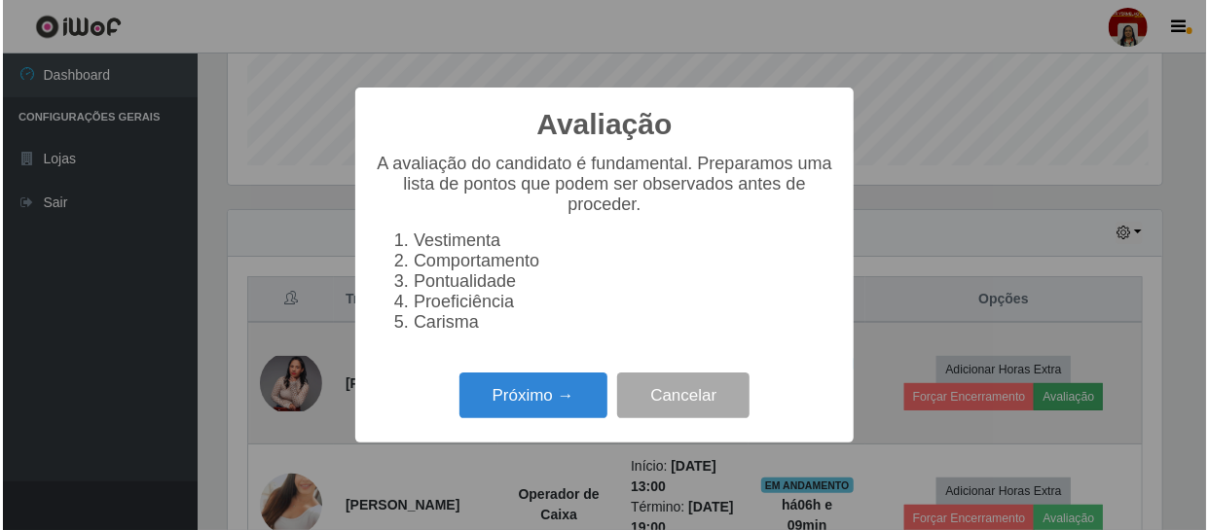
scroll to position [404, 939]
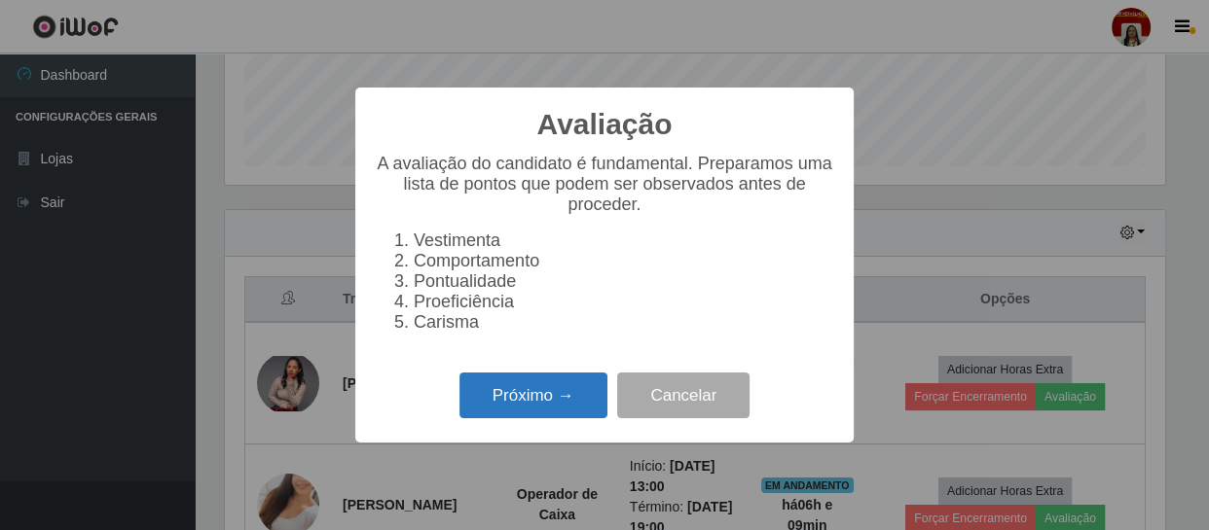
click at [564, 394] on button "Próximo →" at bounding box center [533, 396] width 148 height 46
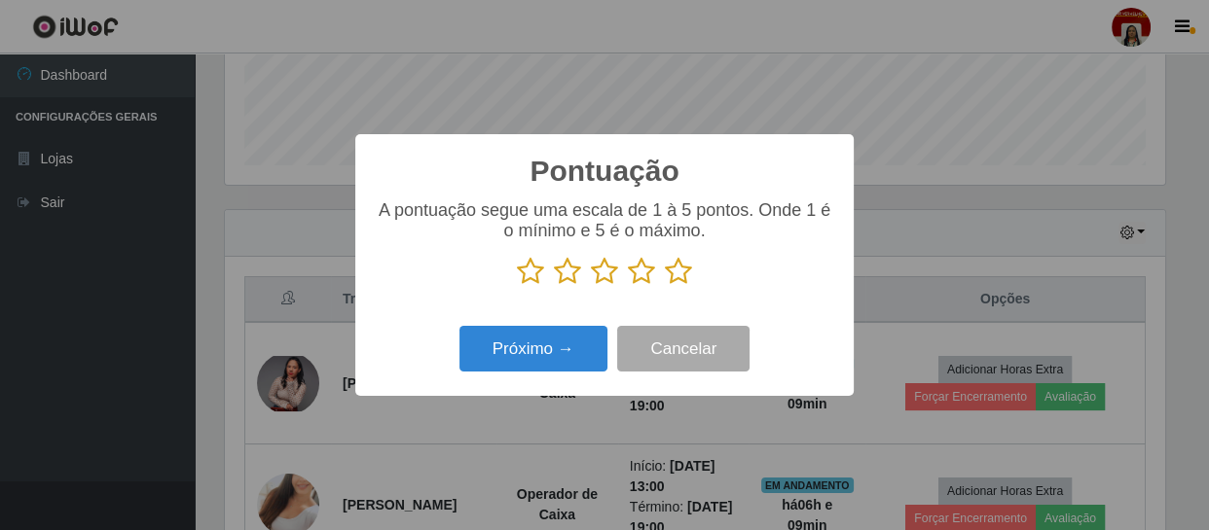
scroll to position [972855, 972318]
click at [677, 273] on icon at bounding box center [678, 271] width 27 height 29
click at [665, 286] on input "radio" at bounding box center [665, 286] width 0 height 0
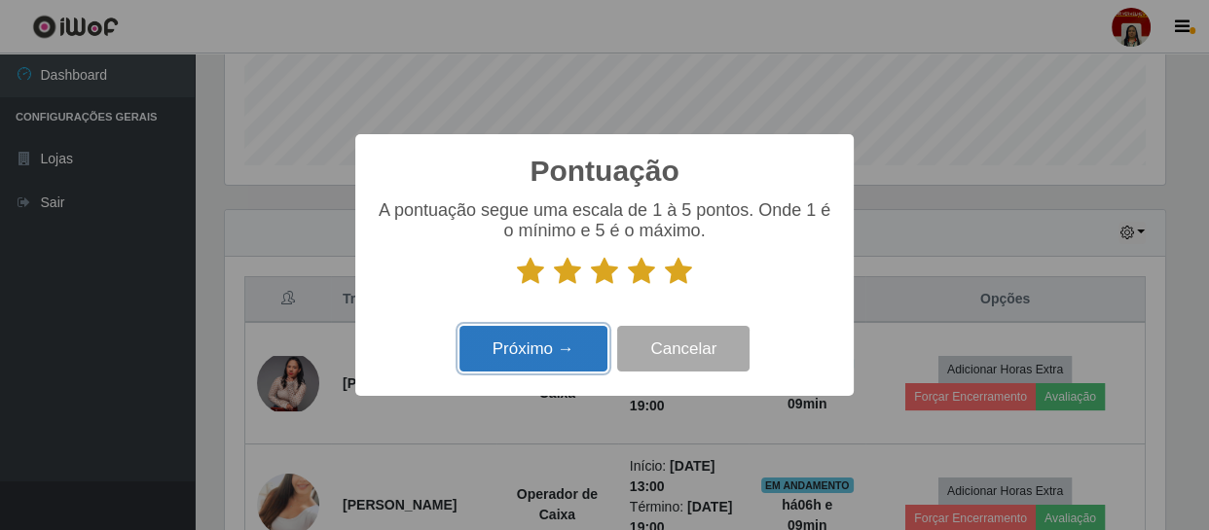
click at [549, 340] on button "Próximo →" at bounding box center [533, 349] width 148 height 46
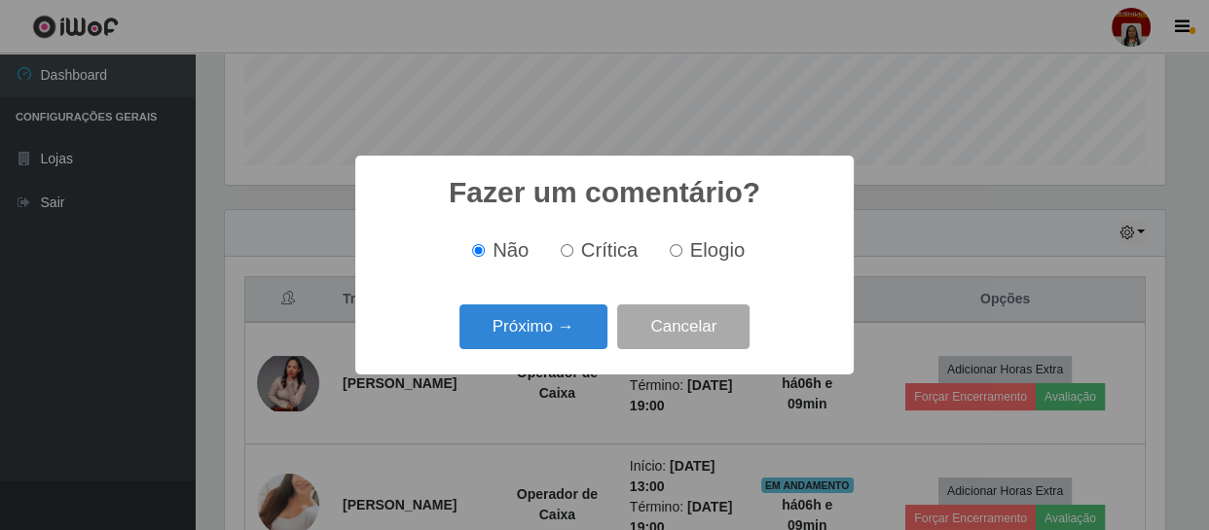
click at [549, 340] on button "Próximo →" at bounding box center [533, 328] width 148 height 46
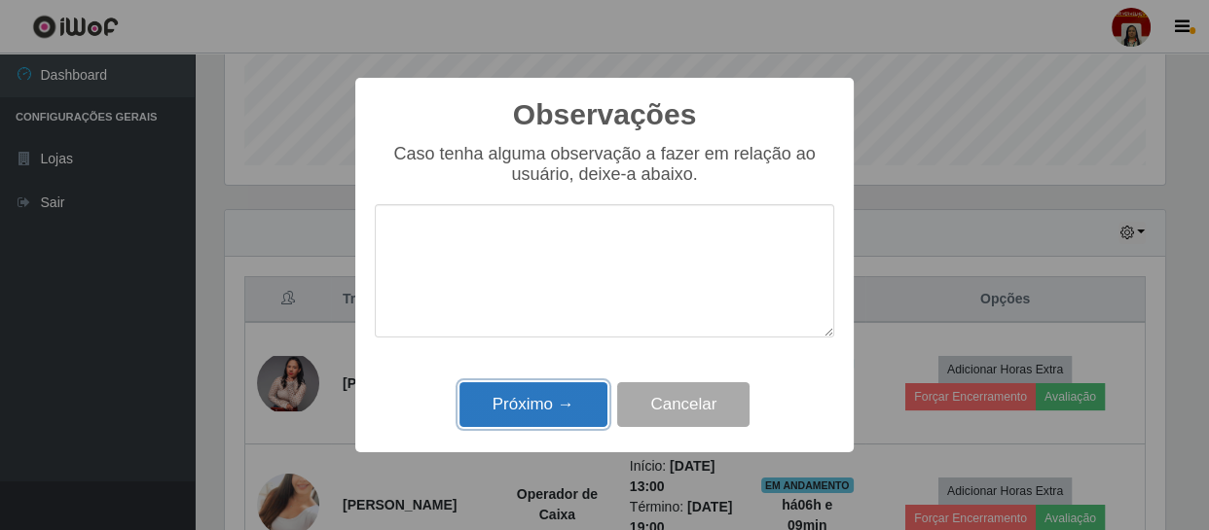
click at [560, 410] on button "Próximo →" at bounding box center [533, 405] width 148 height 46
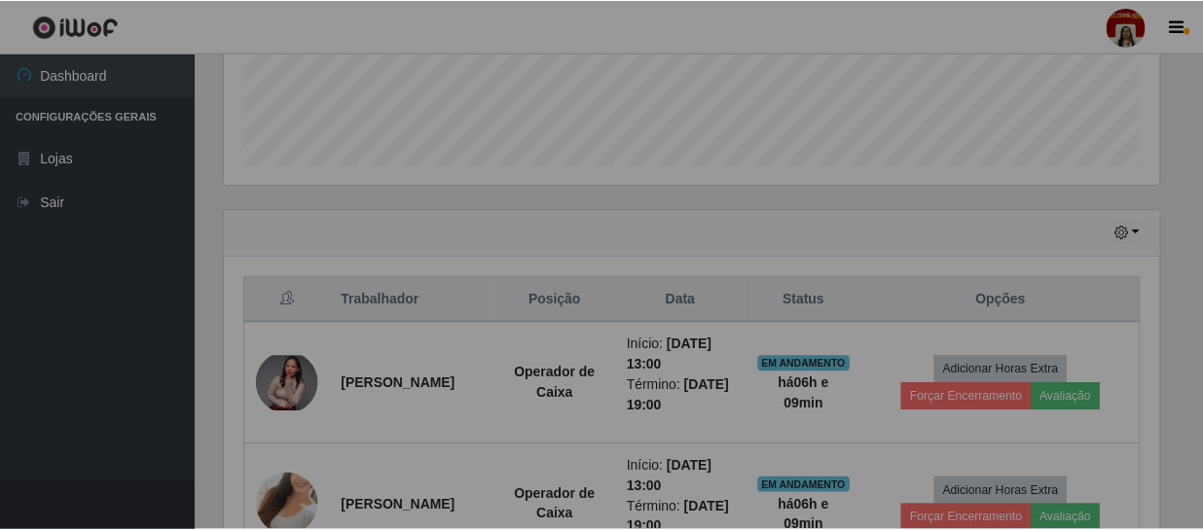
scroll to position [404, 948]
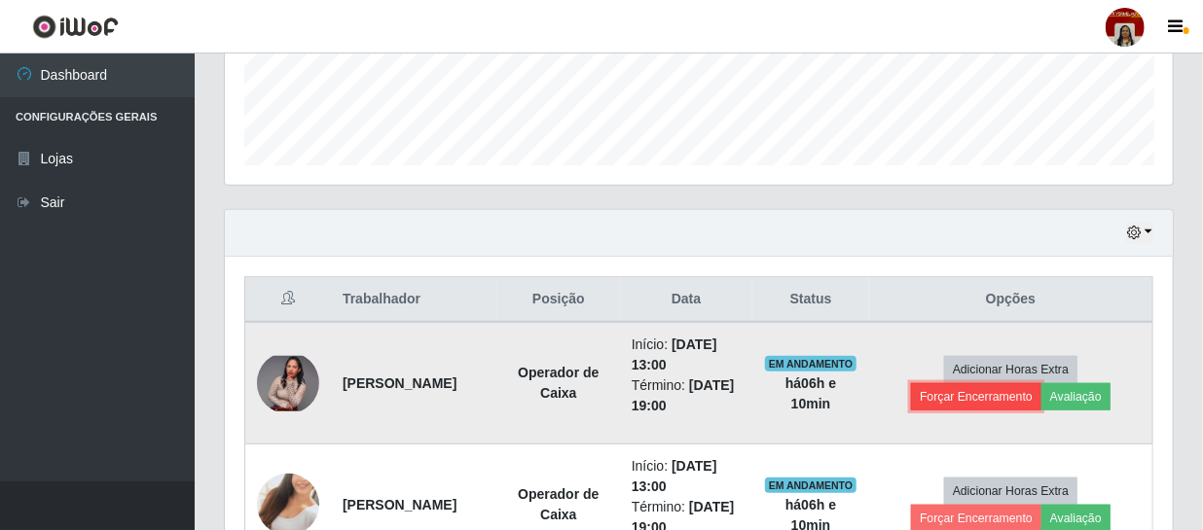
click at [996, 394] on button "Forçar Encerramento" at bounding box center [976, 396] width 130 height 27
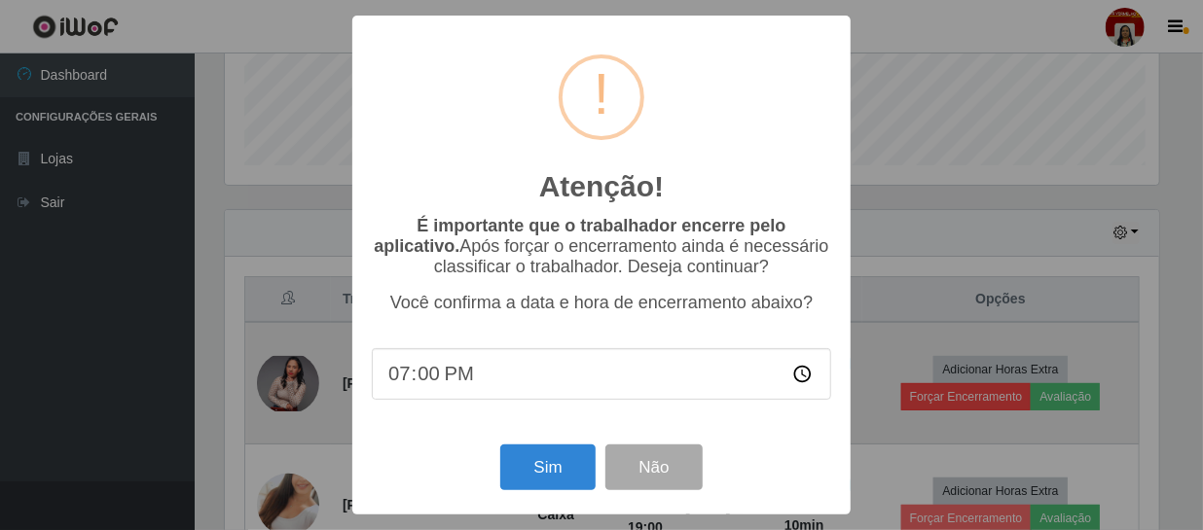
scroll to position [404, 939]
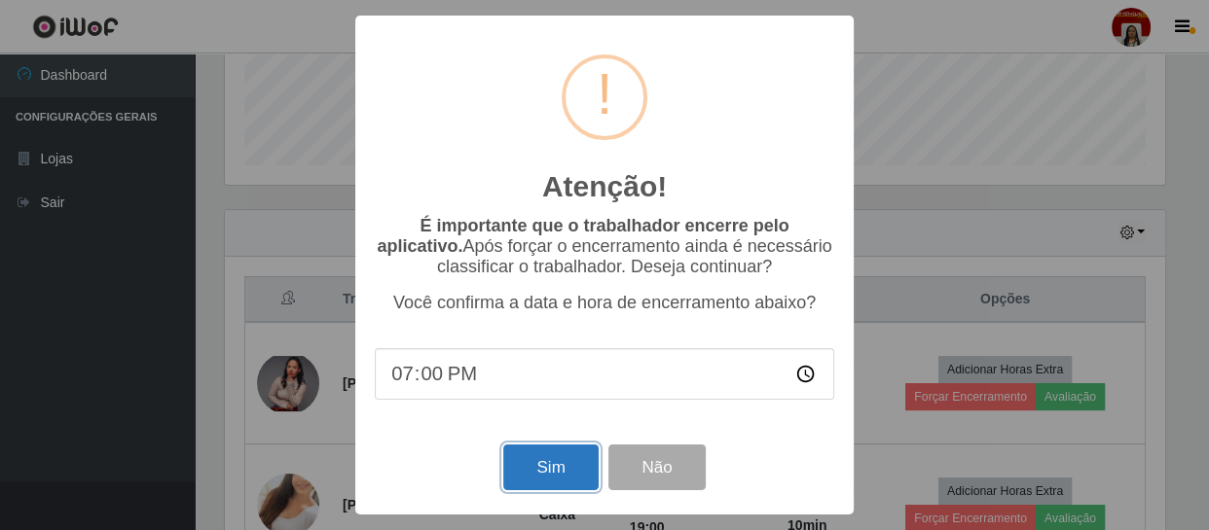
click at [559, 474] on button "Sim" at bounding box center [550, 468] width 94 height 46
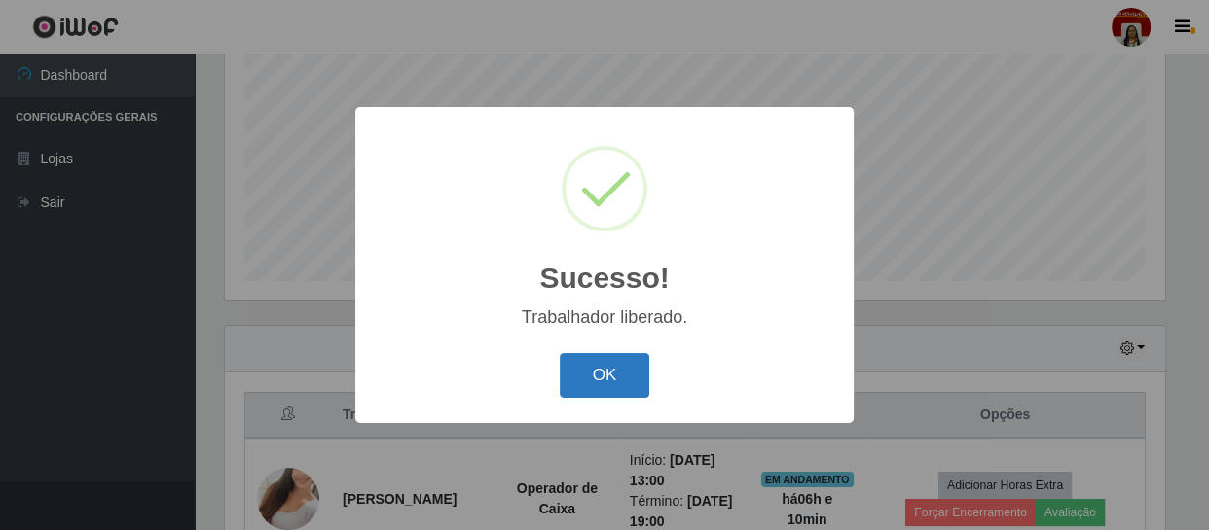
click at [618, 363] on button "OK" at bounding box center [605, 376] width 91 height 46
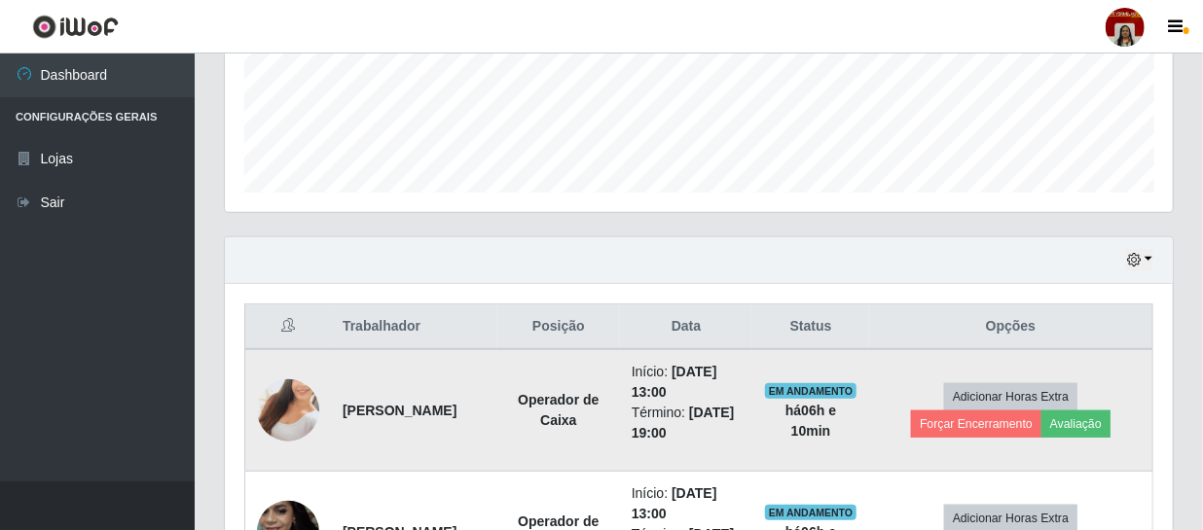
scroll to position [592, 0]
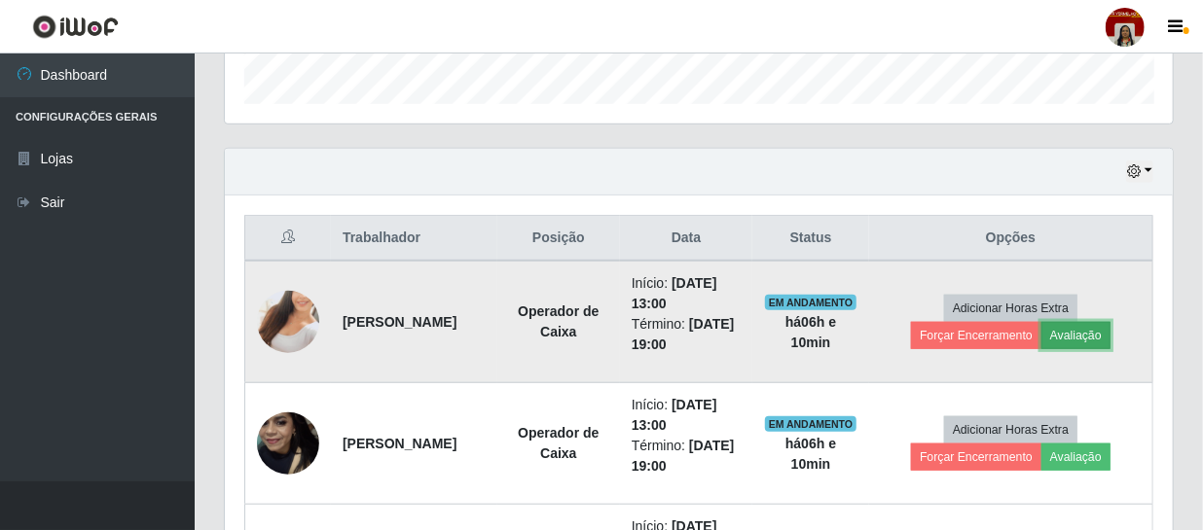
click at [1092, 324] on button "Avaliação" at bounding box center [1075, 335] width 69 height 27
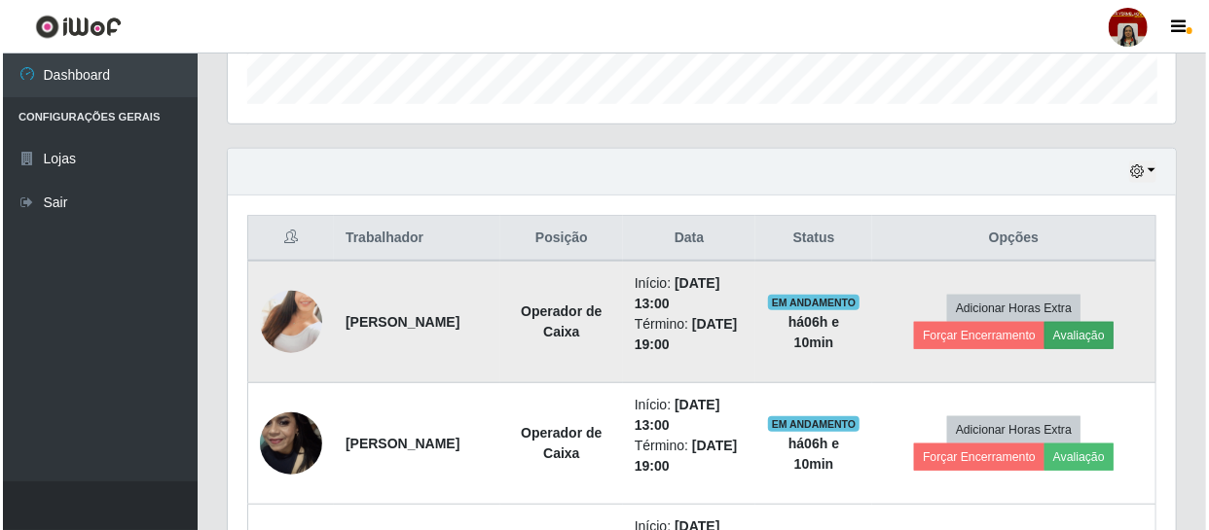
scroll to position [404, 939]
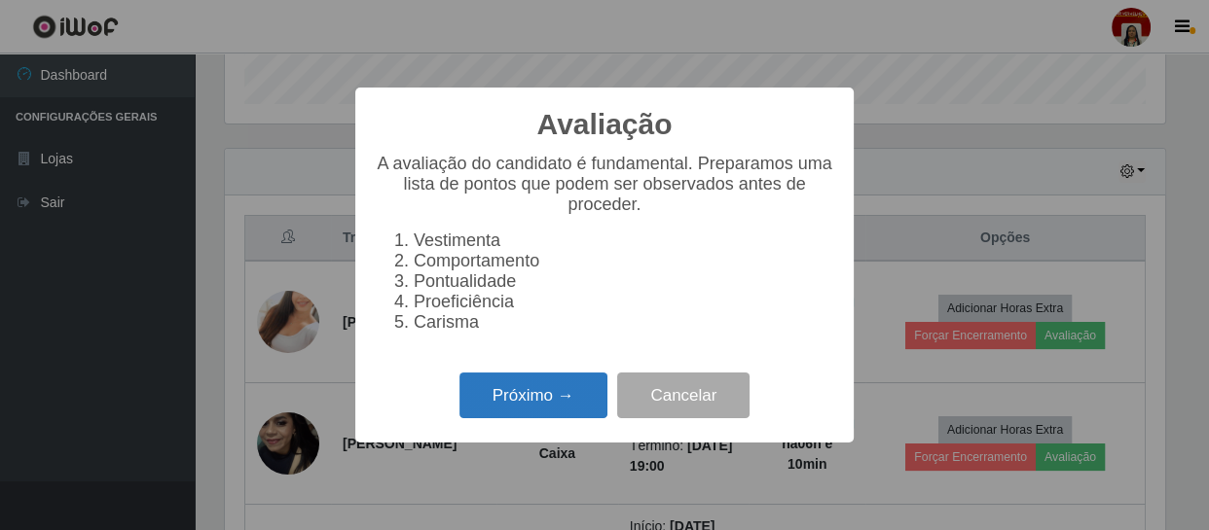
click at [545, 392] on button "Próximo →" at bounding box center [533, 396] width 148 height 46
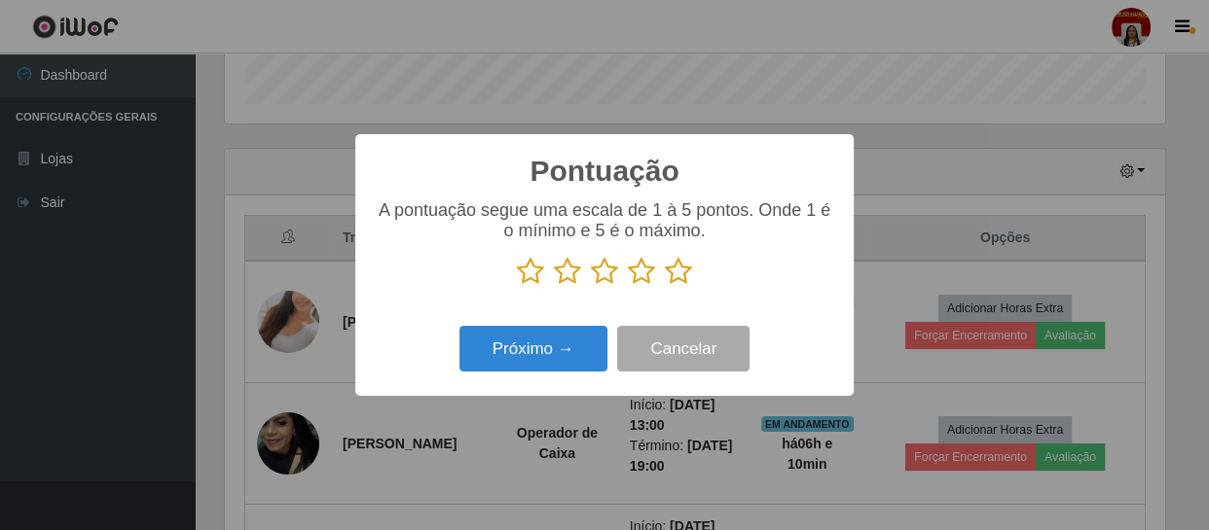
click at [681, 273] on icon at bounding box center [678, 271] width 27 height 29
click at [665, 286] on input "radio" at bounding box center [665, 286] width 0 height 0
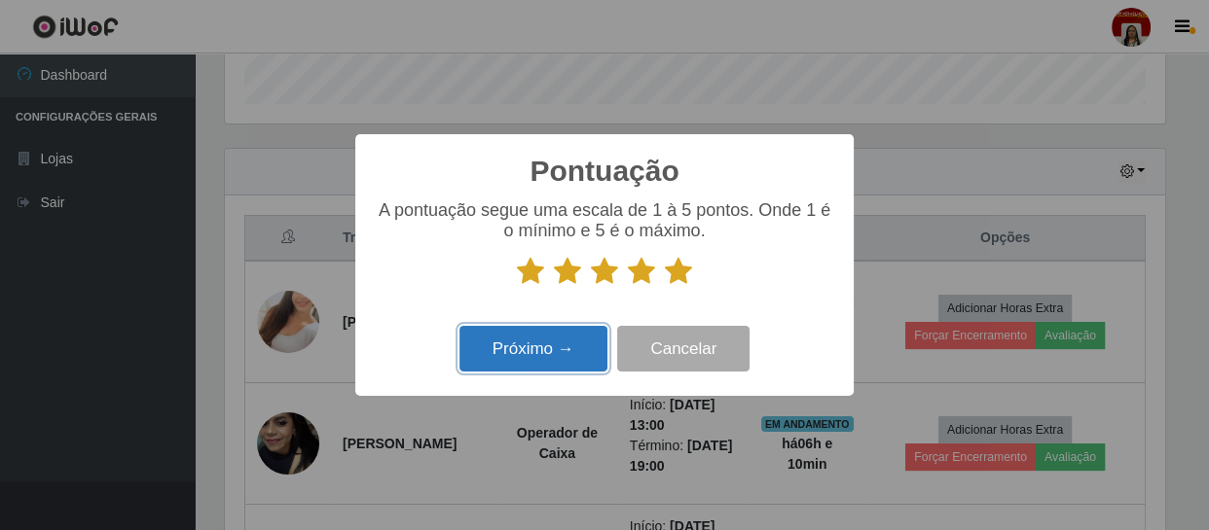
click at [535, 338] on button "Próximo →" at bounding box center [533, 349] width 148 height 46
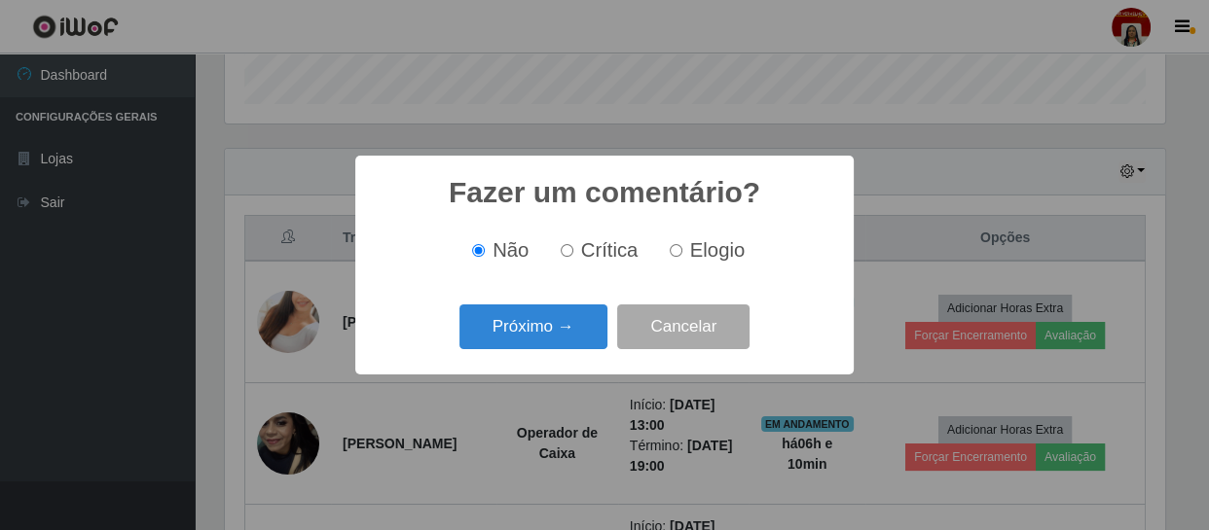
click at [535, 338] on button "Próximo →" at bounding box center [533, 328] width 148 height 46
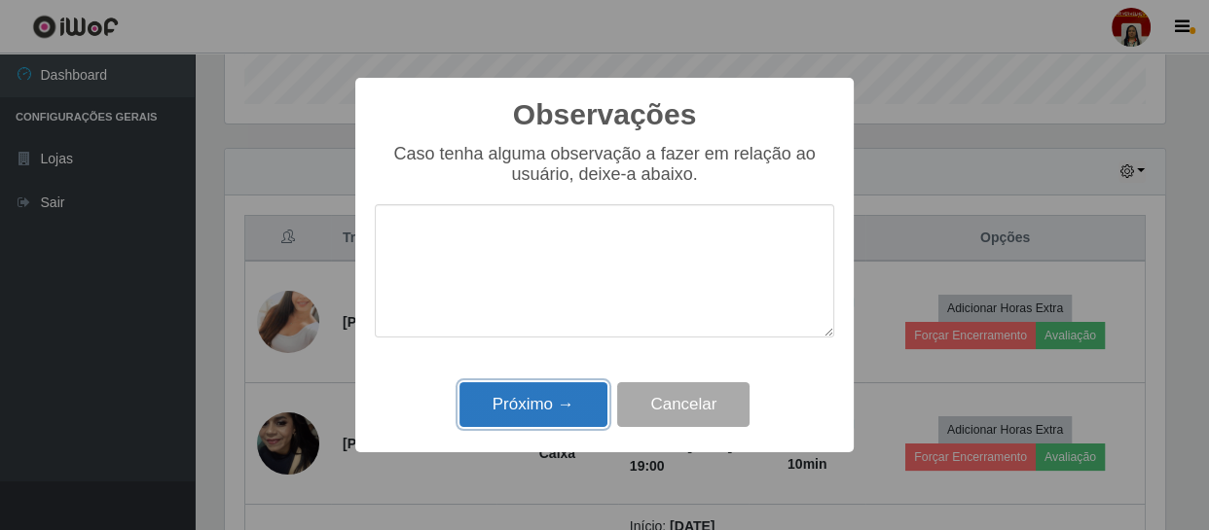
click at [535, 396] on button "Próximo →" at bounding box center [533, 405] width 148 height 46
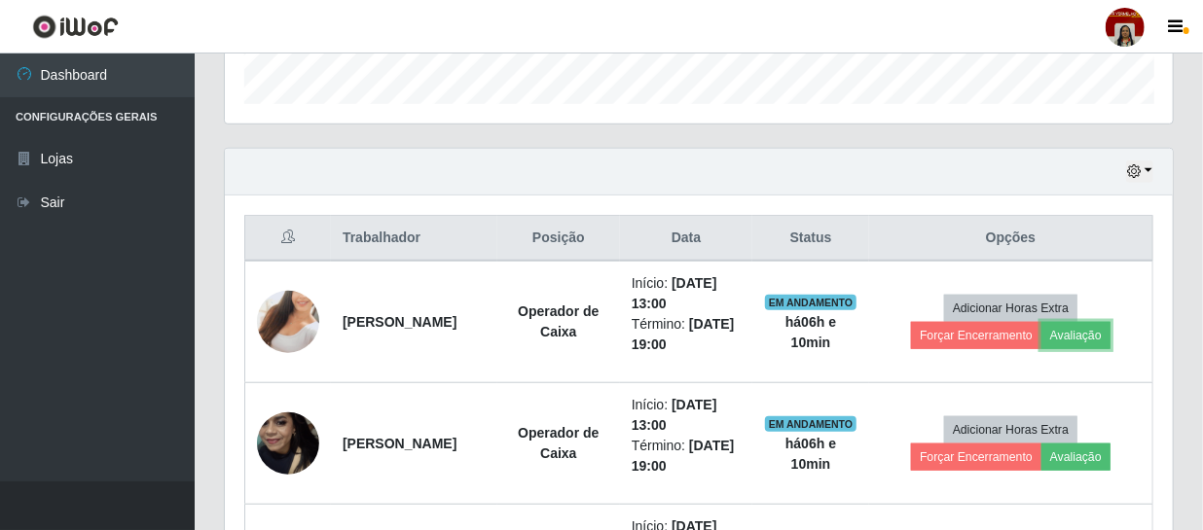
scroll to position [404, 948]
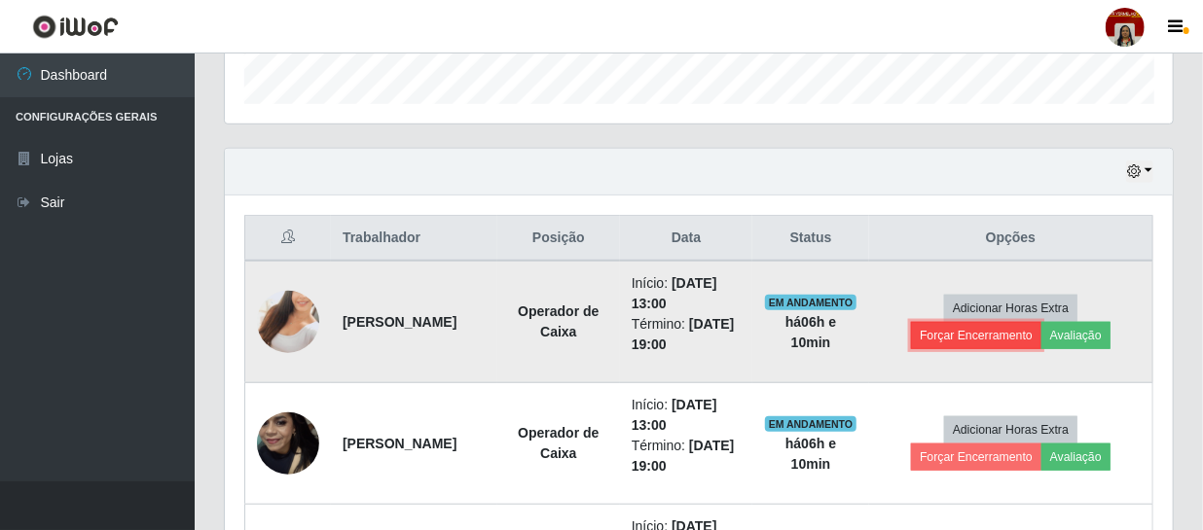
click at [958, 331] on button "Forçar Encerramento" at bounding box center [976, 335] width 130 height 27
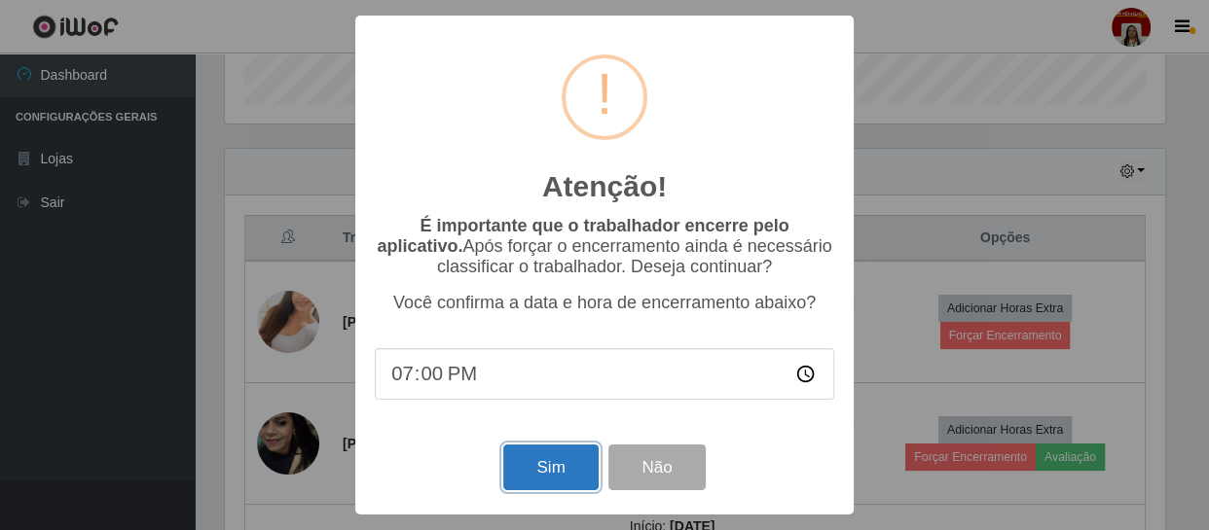
click at [528, 465] on button "Sim" at bounding box center [550, 468] width 94 height 46
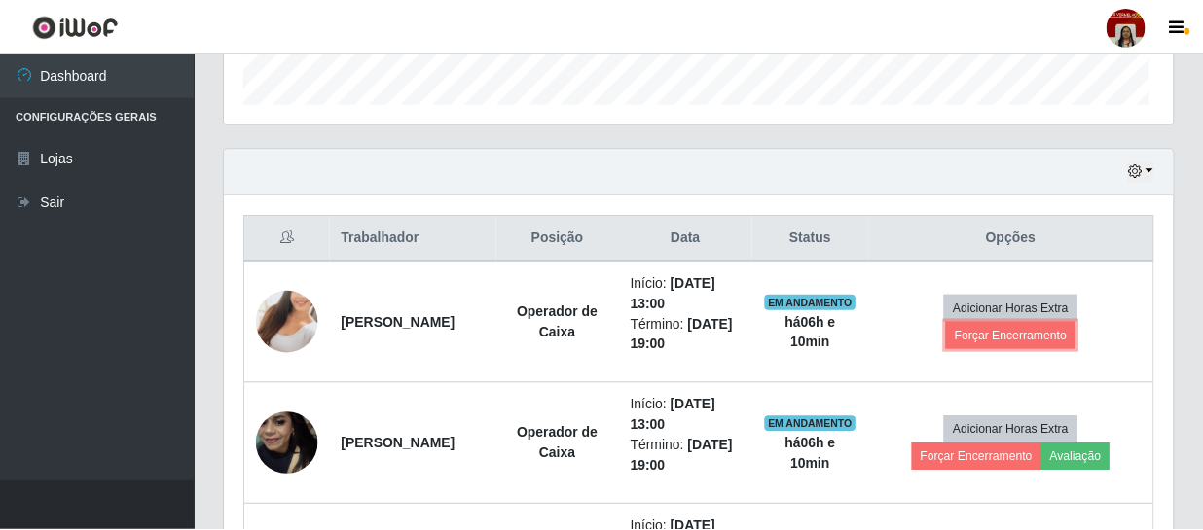
scroll to position [972855, 972310]
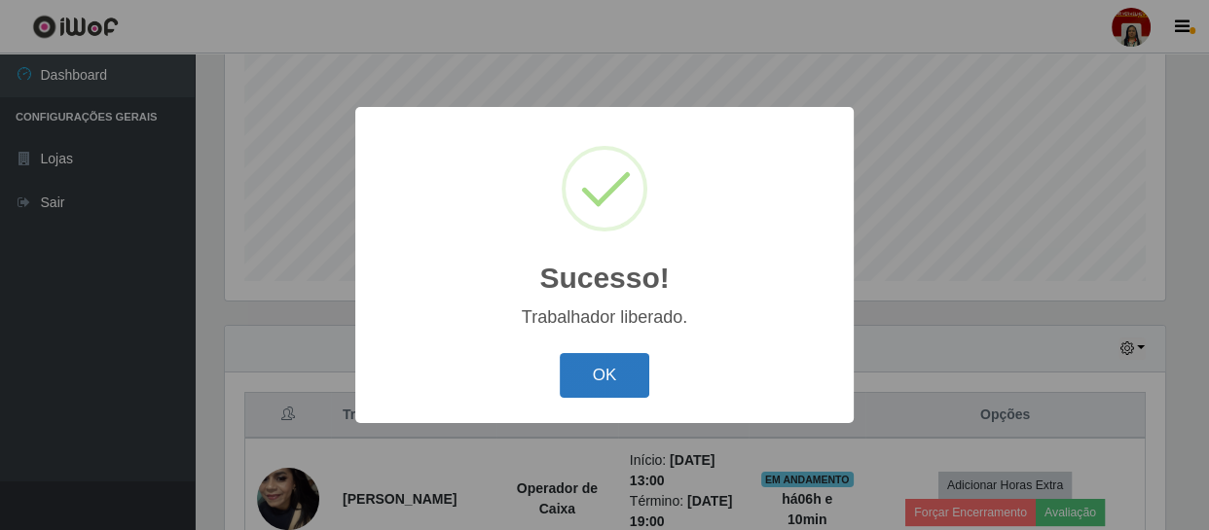
click at [594, 373] on button "OK" at bounding box center [605, 376] width 91 height 46
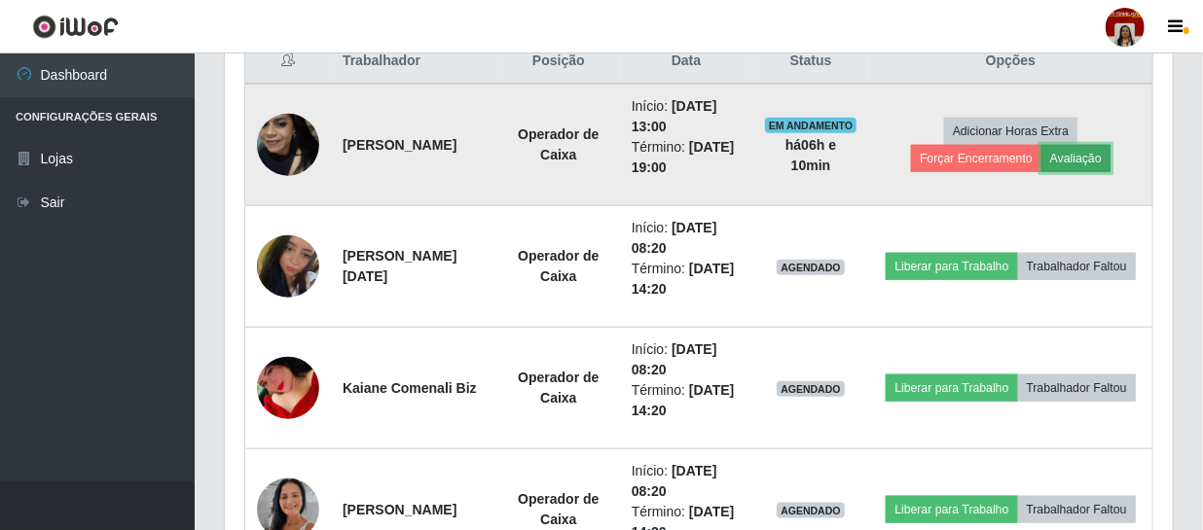
click at [1098, 148] on button "Avaliação" at bounding box center [1075, 158] width 69 height 27
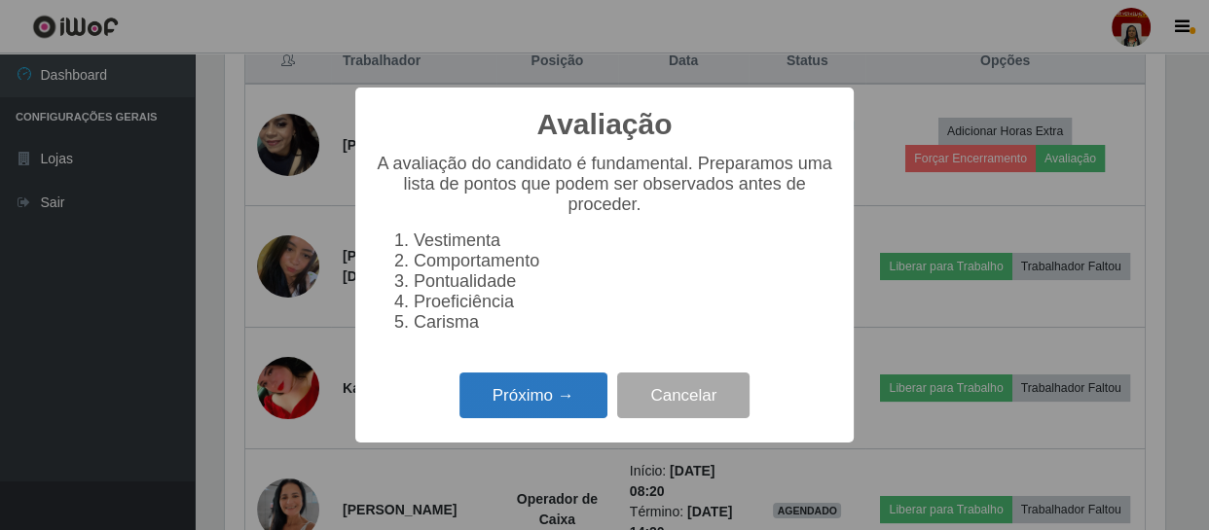
click at [555, 409] on button "Próximo →" at bounding box center [533, 396] width 148 height 46
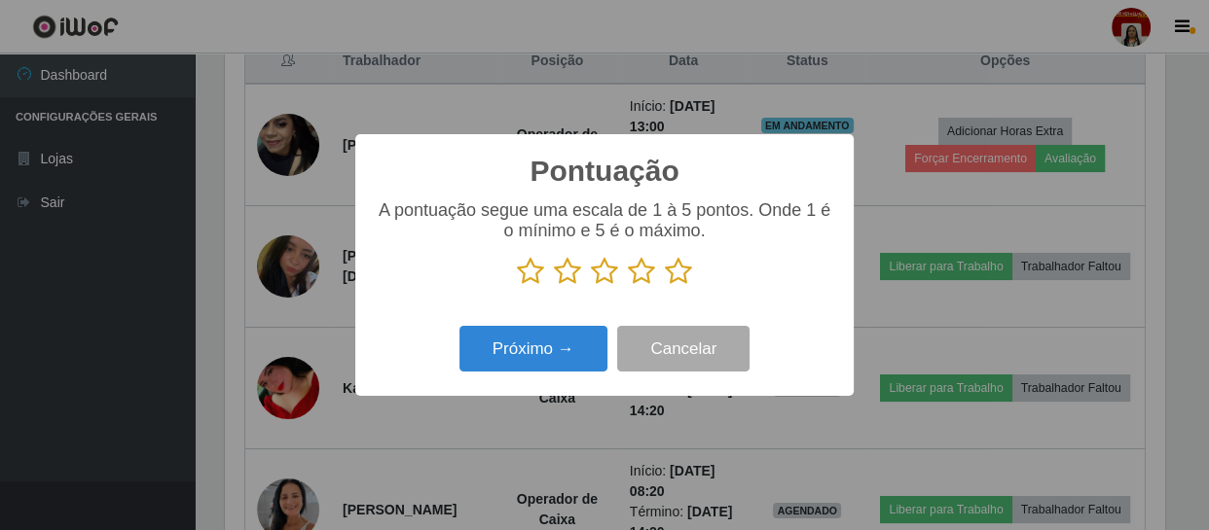
click at [687, 273] on icon at bounding box center [678, 271] width 27 height 29
click at [665, 286] on input "radio" at bounding box center [665, 286] width 0 height 0
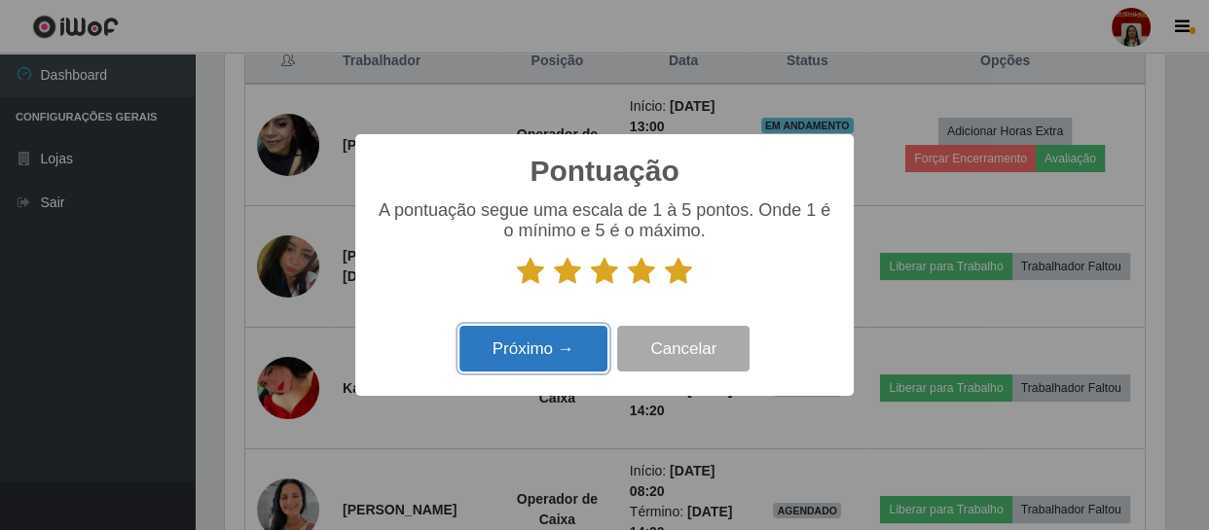
click at [555, 355] on button "Próximo →" at bounding box center [533, 349] width 148 height 46
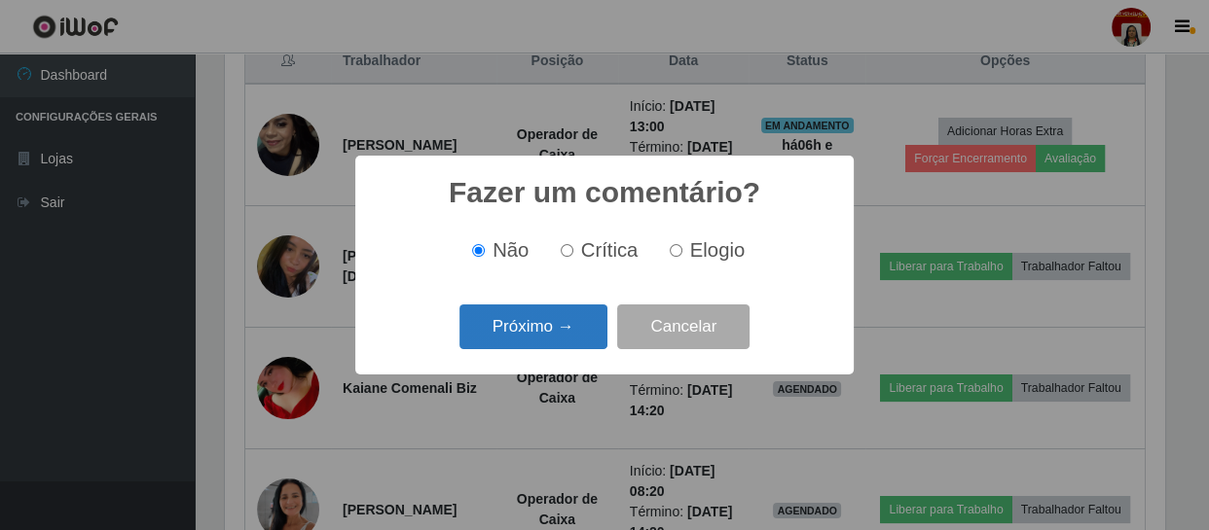
click at [555, 341] on button "Próximo →" at bounding box center [533, 328] width 148 height 46
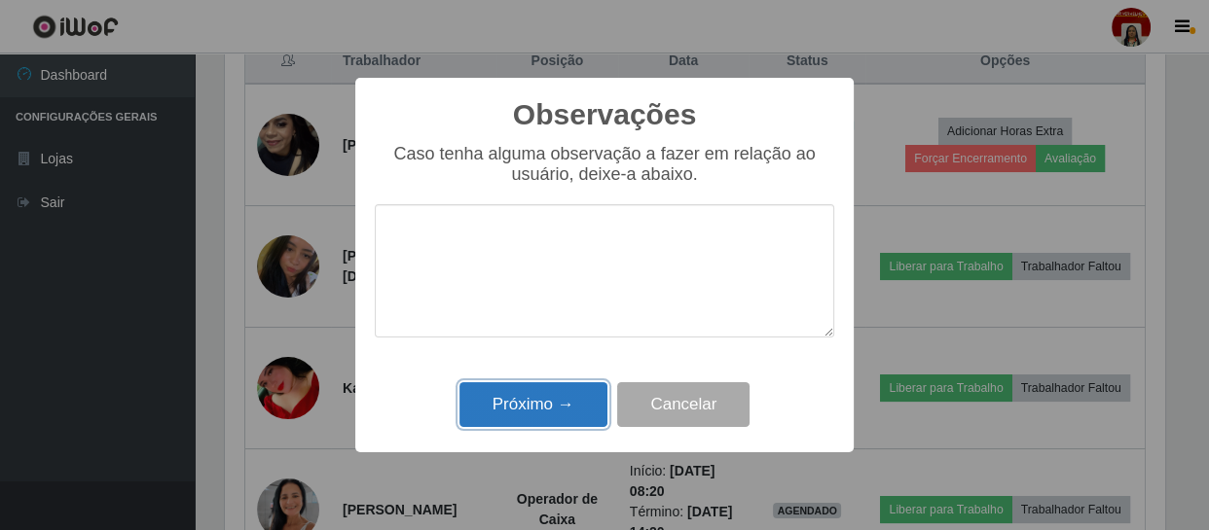
click at [554, 402] on button "Próximo →" at bounding box center [533, 405] width 148 height 46
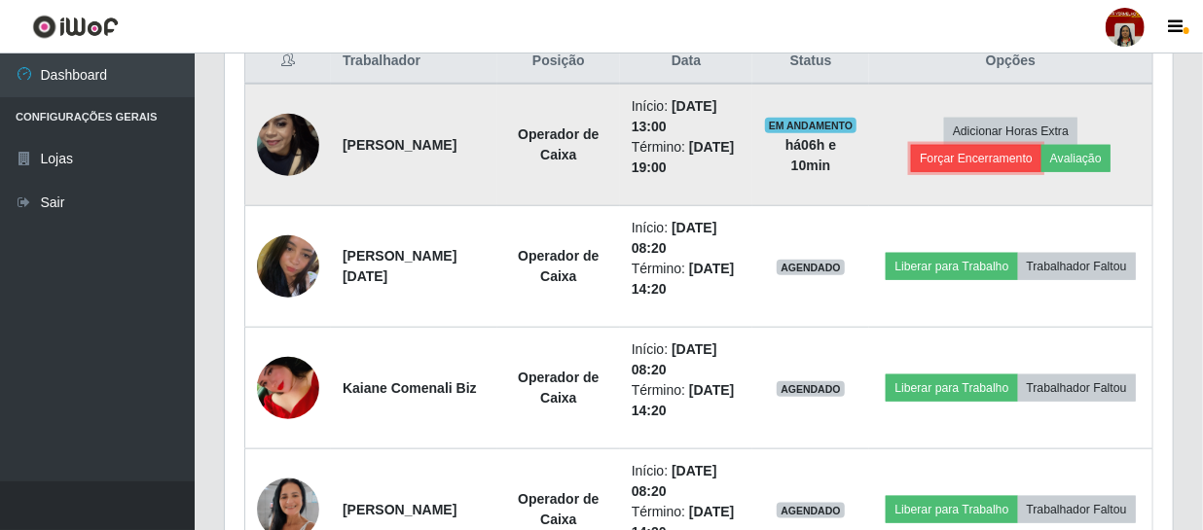
click at [1000, 163] on button "Forçar Encerramento" at bounding box center [976, 158] width 130 height 27
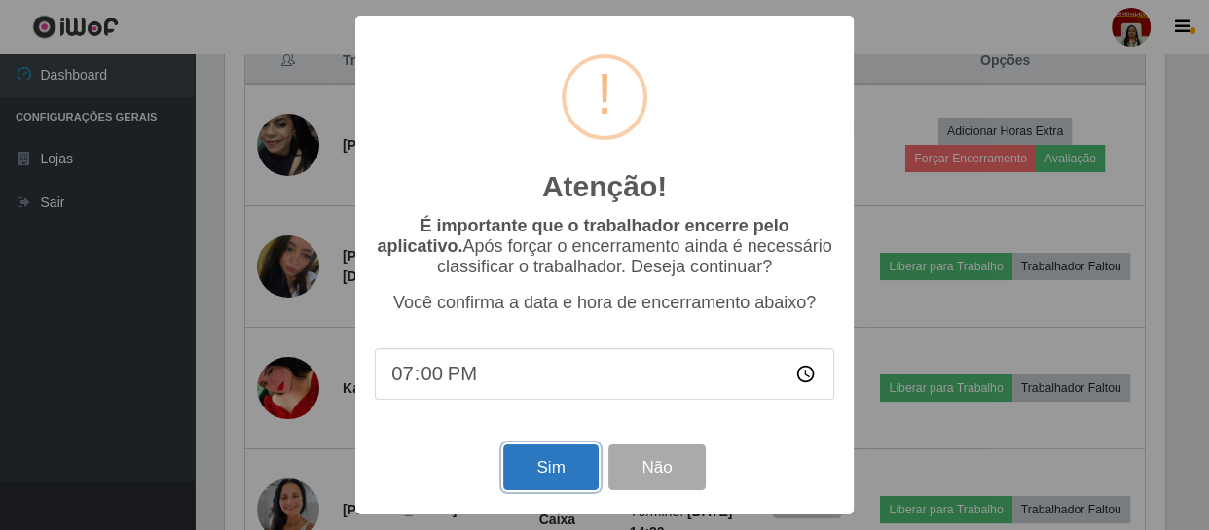
click at [567, 477] on button "Sim" at bounding box center [550, 468] width 94 height 46
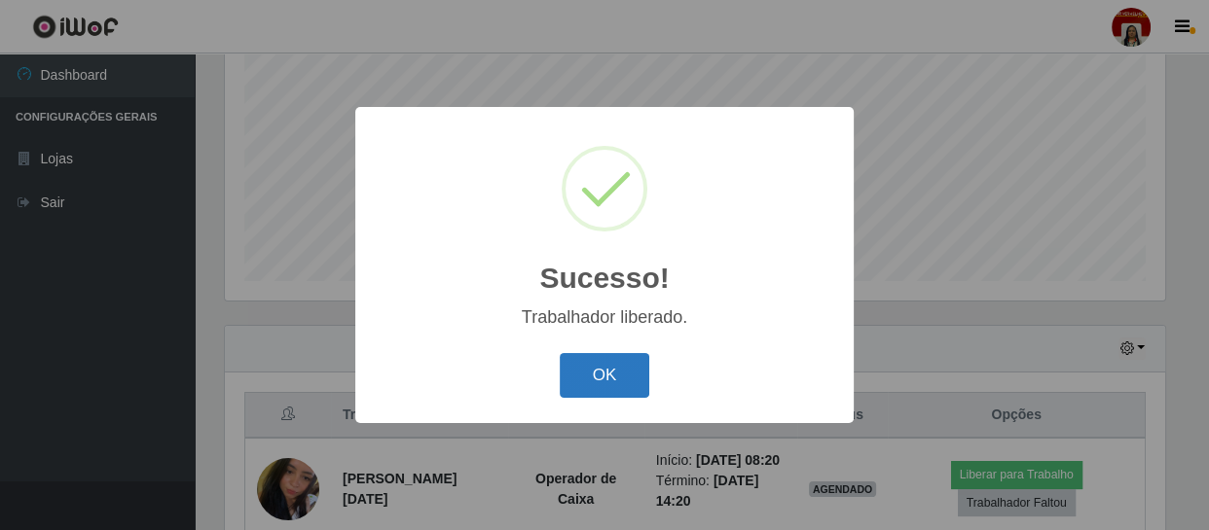
click at [613, 363] on button "OK" at bounding box center [605, 376] width 91 height 46
